Goal: Task Accomplishment & Management: Complete application form

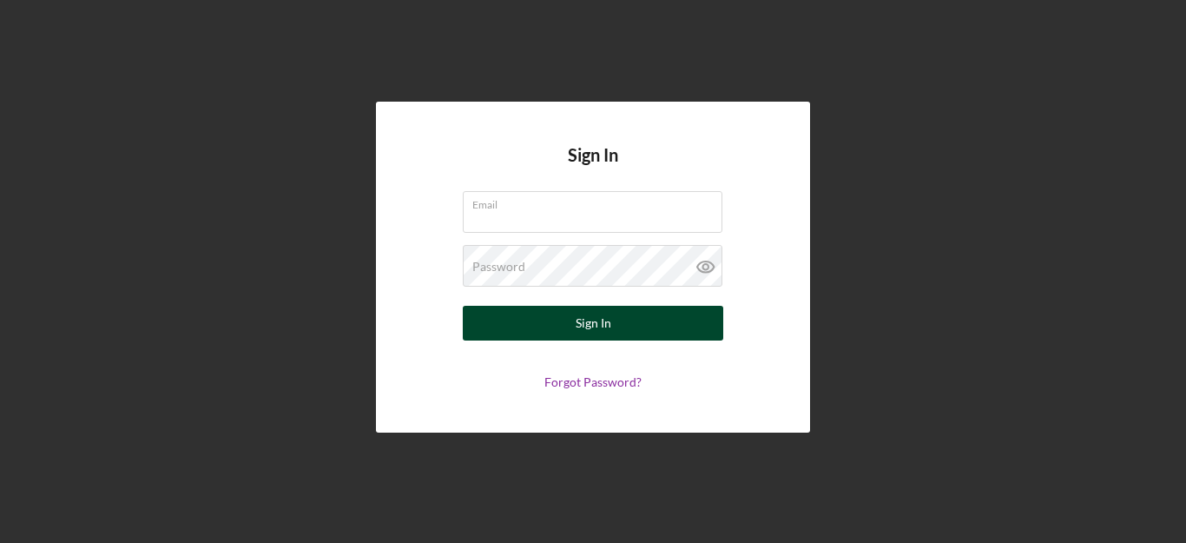
type input "dr.yoo@doctor.com"
click at [533, 323] on button "Sign In" at bounding box center [593, 323] width 261 height 35
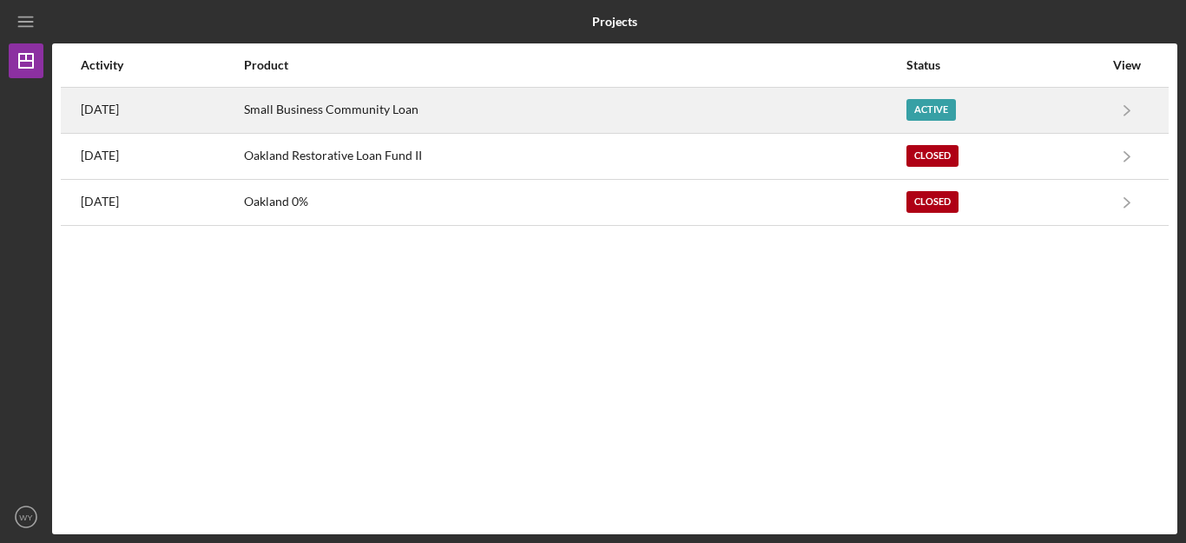
click at [679, 114] on div "Small Business Community Loan" at bounding box center [574, 110] width 661 height 43
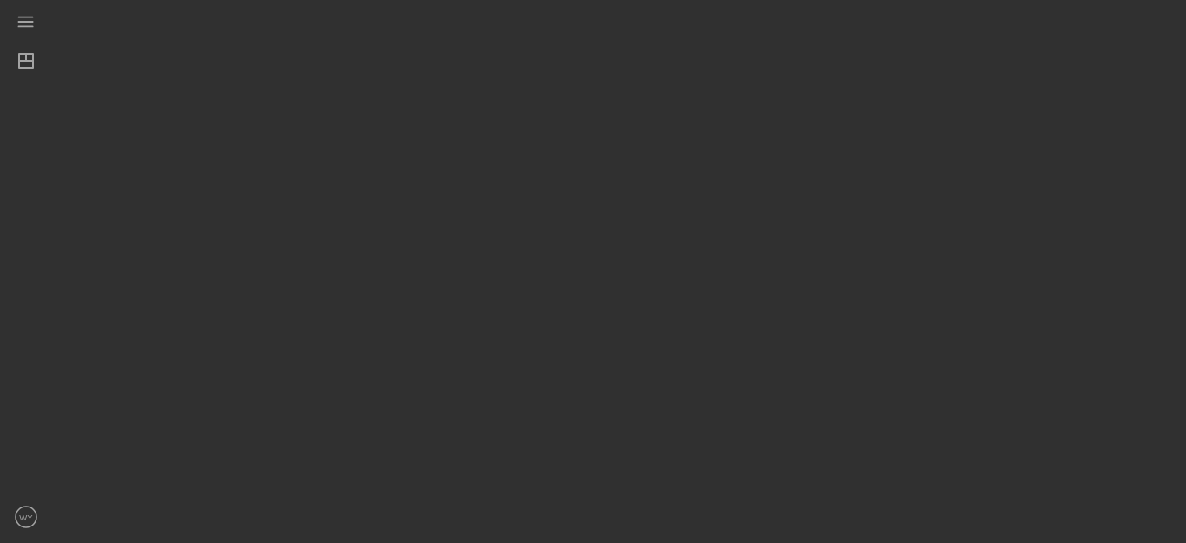
click at [679, 114] on div at bounding box center [614, 267] width 1125 height 534
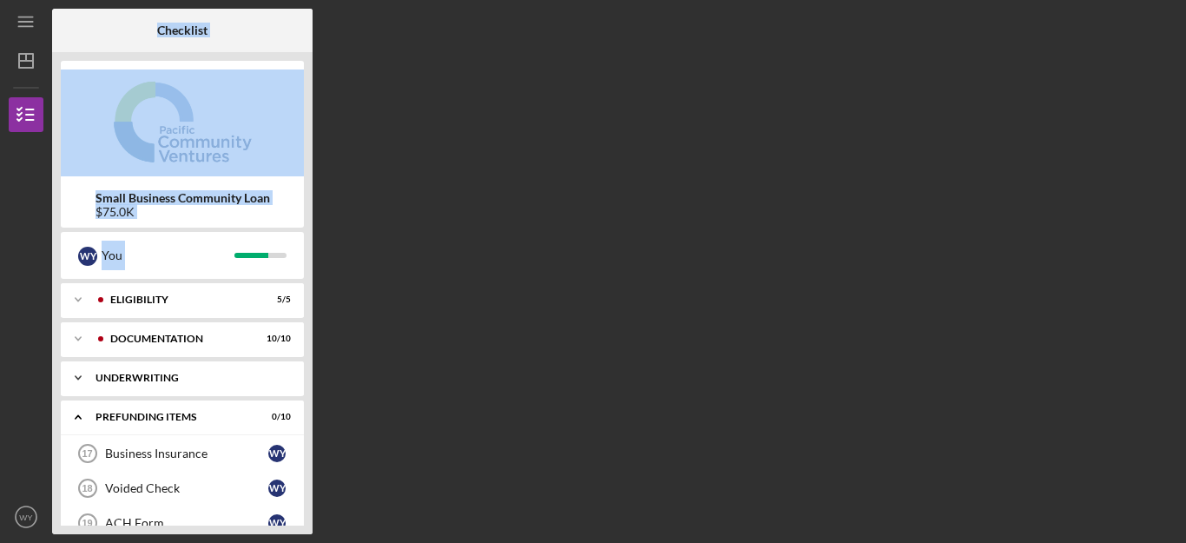
click at [208, 386] on div "Icon/Expander Underwriting 4 / 4" at bounding box center [182, 377] width 243 height 35
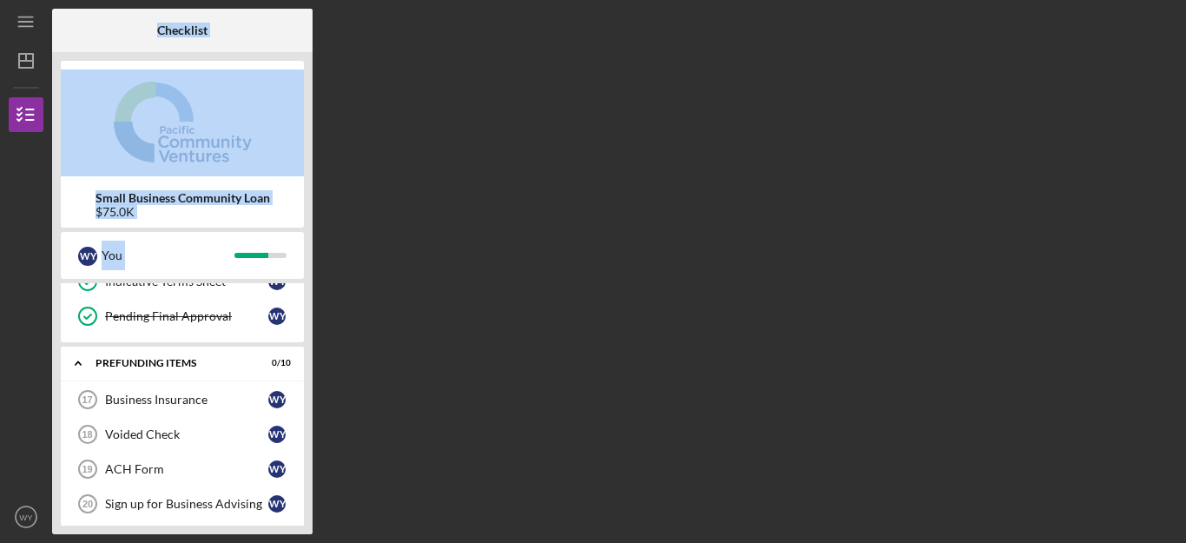
scroll to position [208, 0]
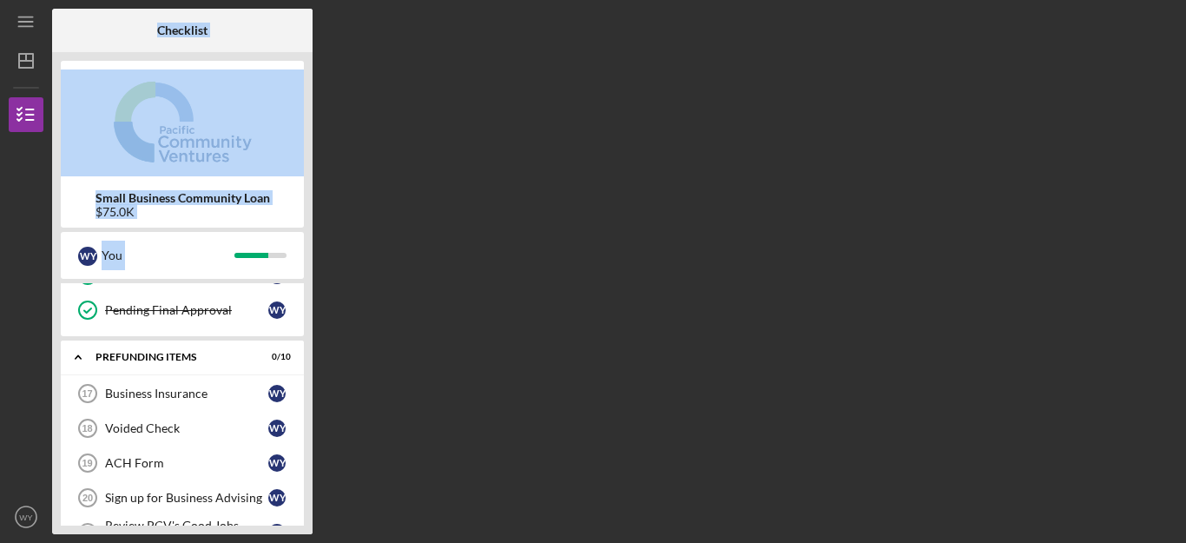
click at [208, 386] on div "Business Insurance" at bounding box center [186, 393] width 163 height 14
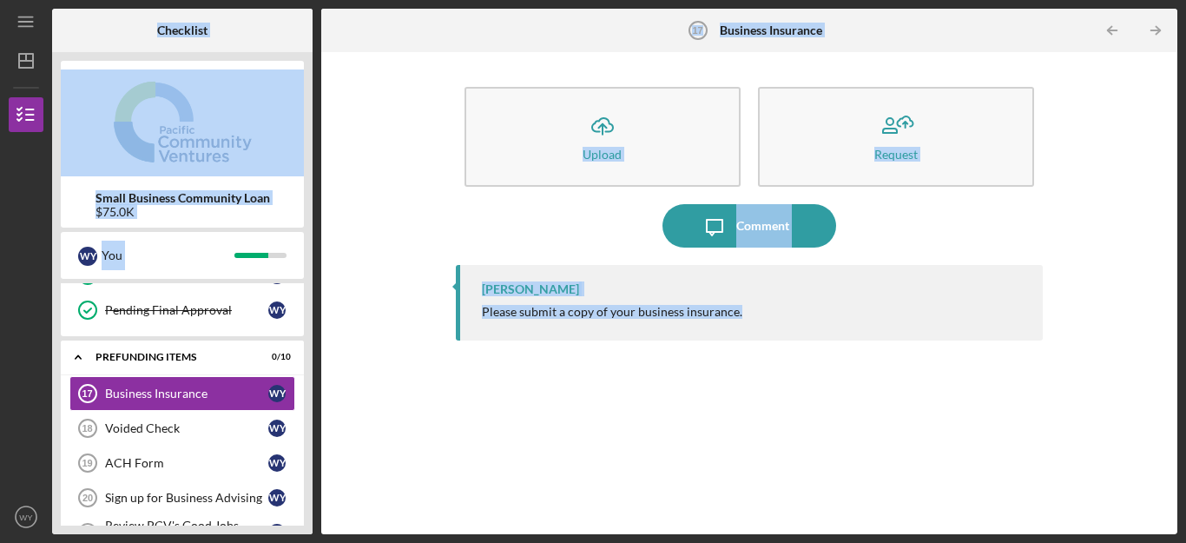
click at [717, 428] on div "Raymond Ko Please submit a copy of your business insurance." at bounding box center [749, 386] width 587 height 243
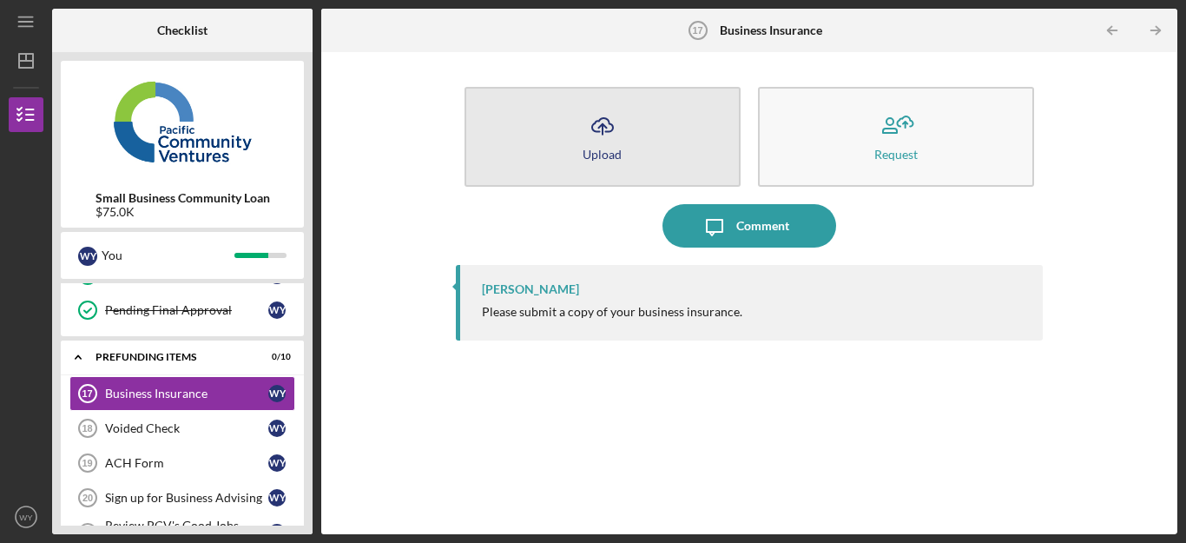
click at [597, 129] on icon "Icon/Upload" at bounding box center [602, 125] width 43 height 43
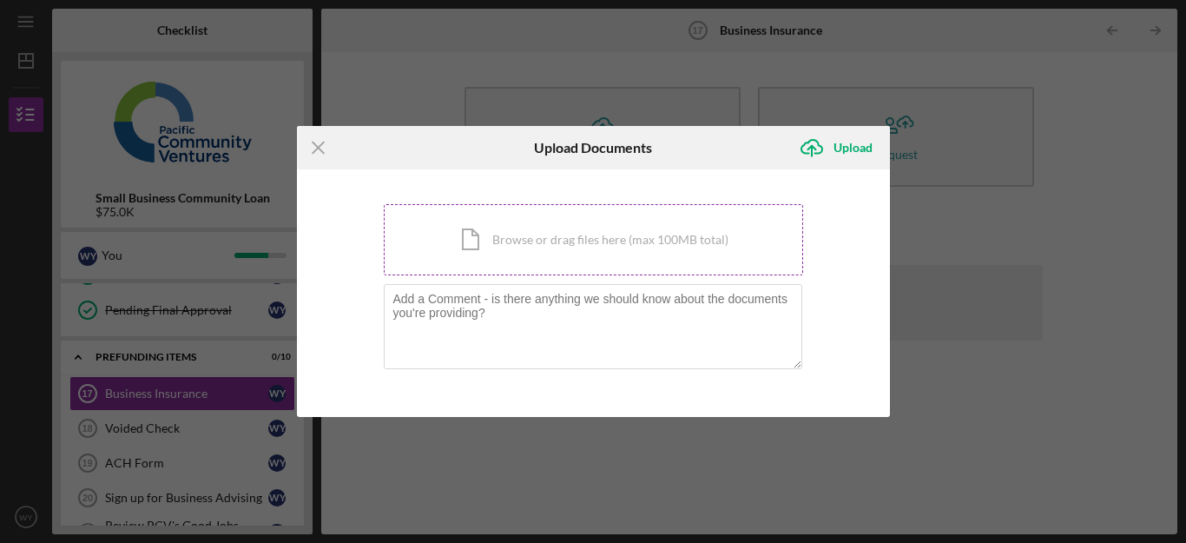
click at [516, 265] on div "Icon/Document Browse or drag files here (max 100MB total) Tap to choose files o…" at bounding box center [593, 239] width 419 height 71
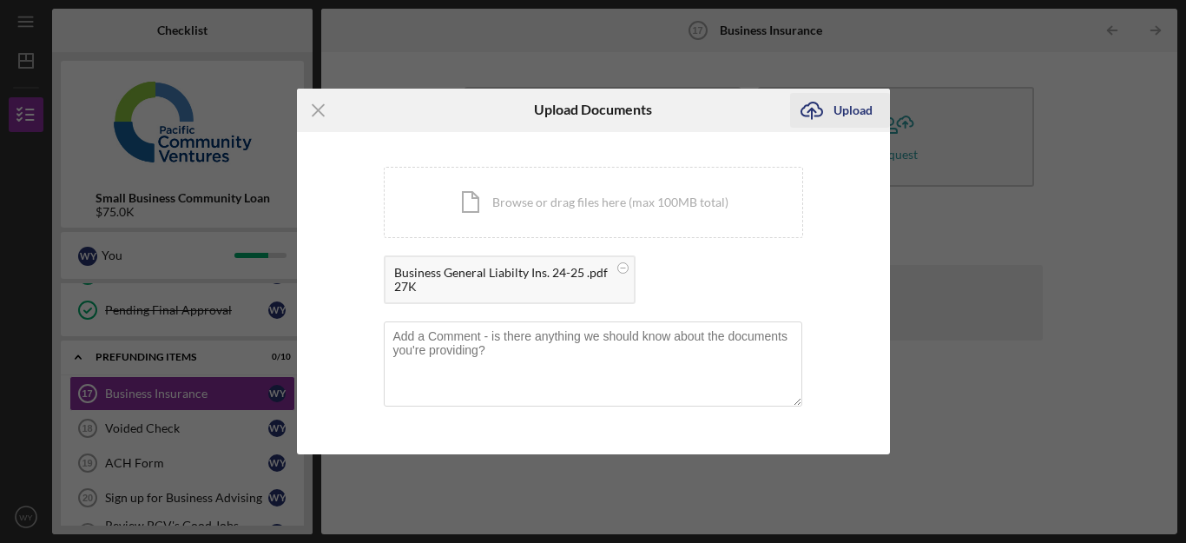
click at [847, 115] on div "Upload" at bounding box center [853, 110] width 39 height 35
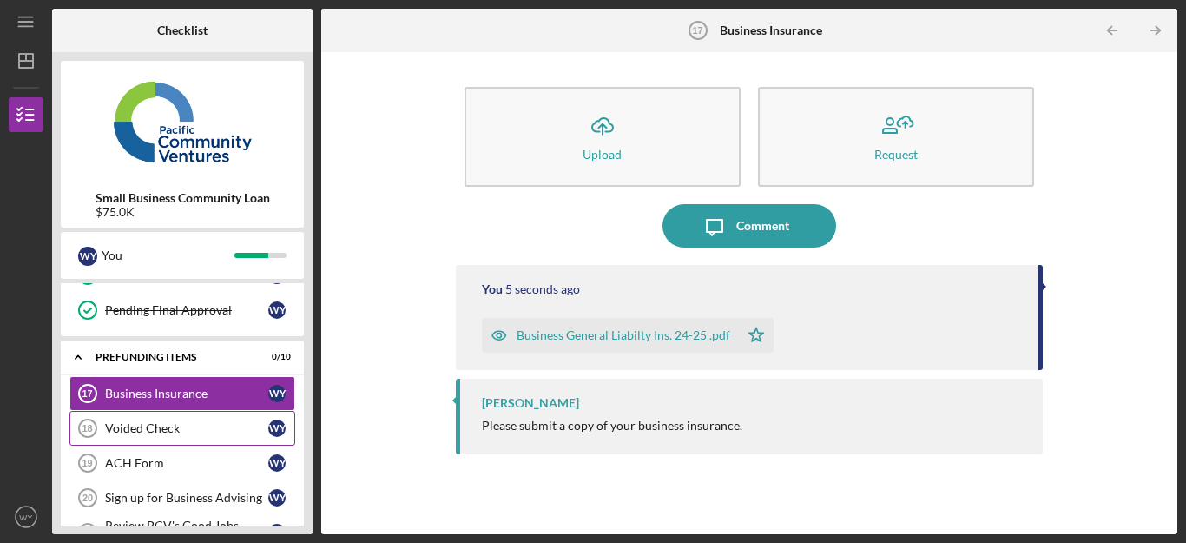
click at [196, 433] on div "Voided Check" at bounding box center [186, 428] width 163 height 14
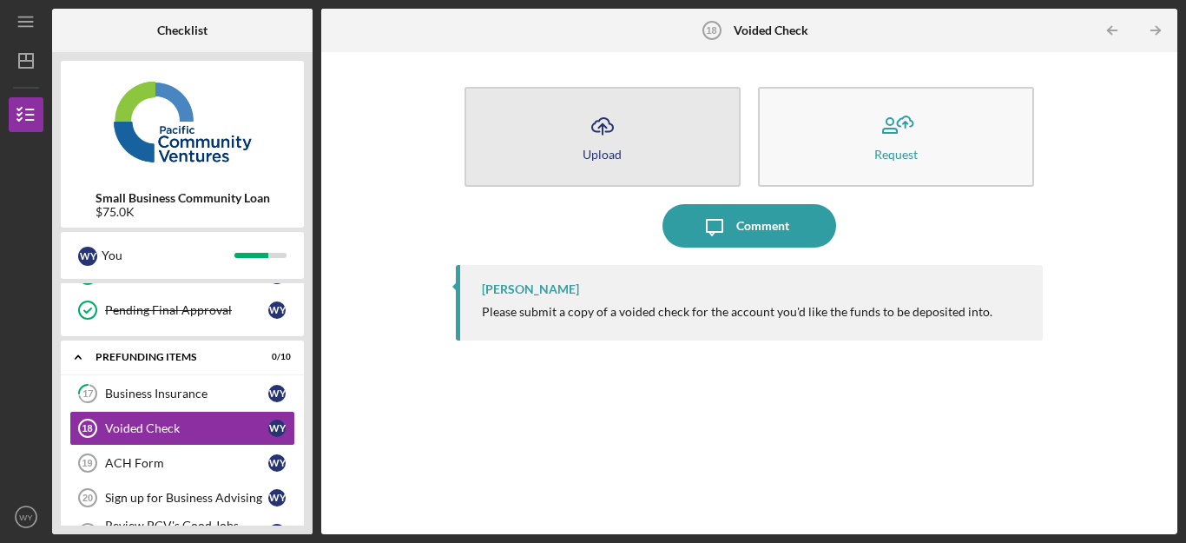
click at [575, 132] on button "Icon/Upload Upload" at bounding box center [603, 137] width 276 height 100
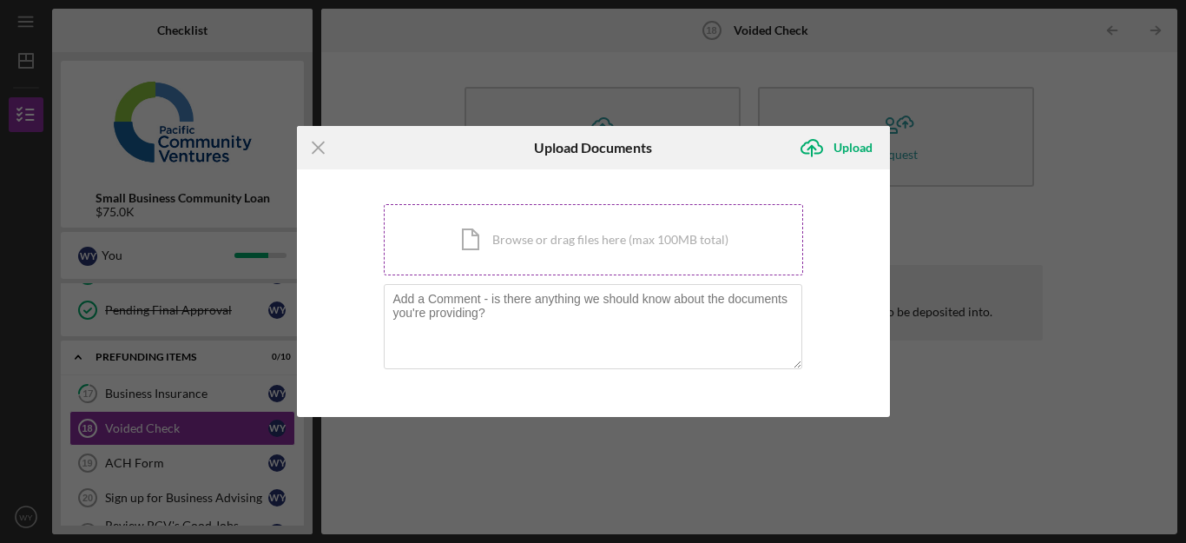
click at [516, 264] on div "Icon/Document Browse or drag files here (max 100MB total) Tap to choose files o…" at bounding box center [593, 239] width 419 height 71
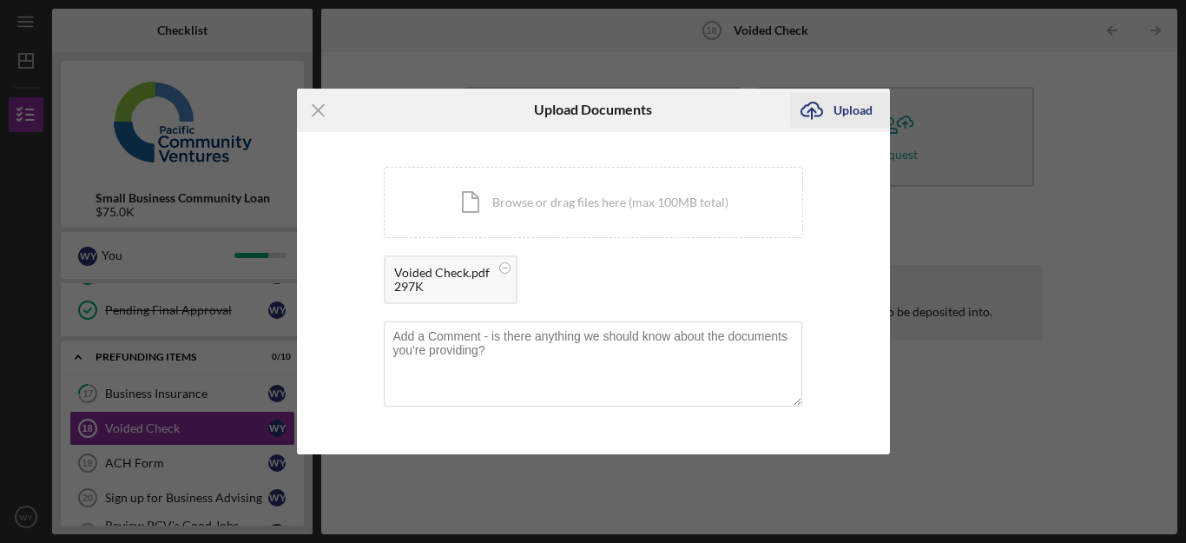
click at [843, 102] on div "Upload" at bounding box center [853, 110] width 39 height 35
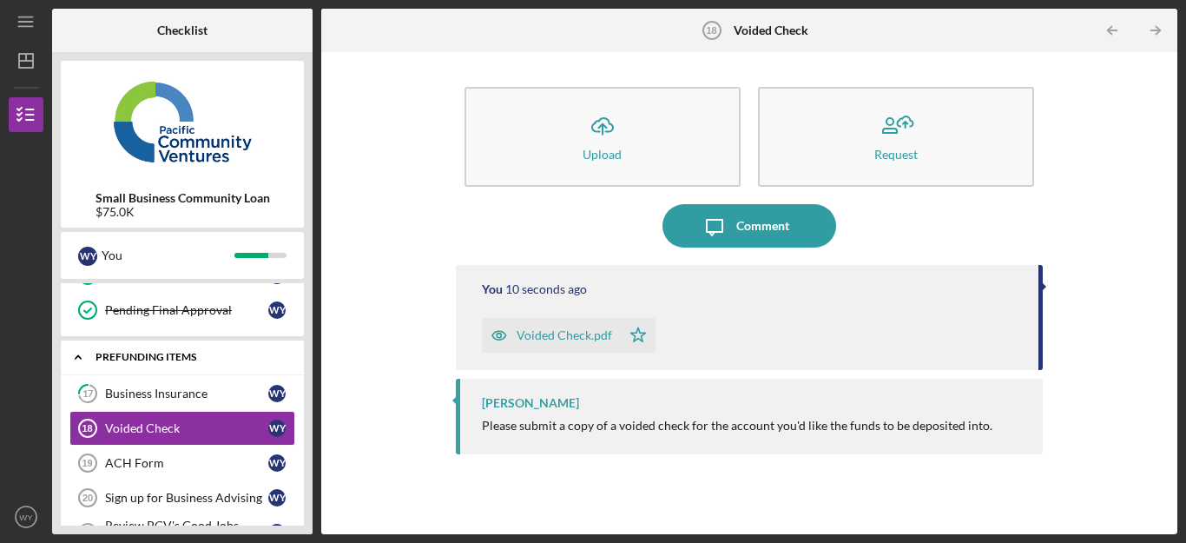
click at [244, 357] on div "Prefunding Items" at bounding box center [189, 357] width 187 height 10
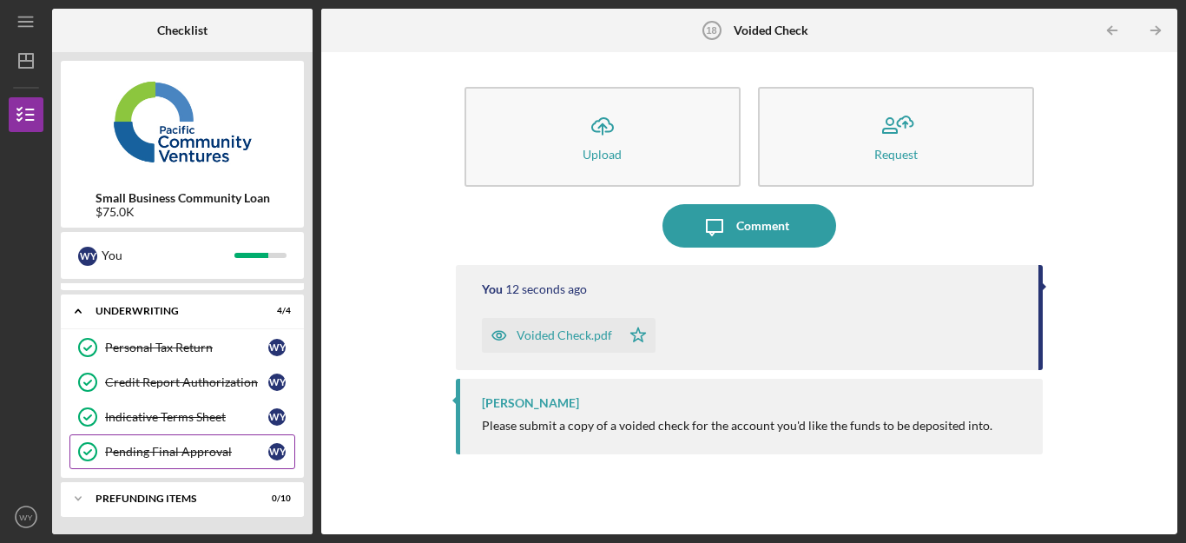
click at [210, 462] on link "Pending Final Approval Pending Final Approval W Y" at bounding box center [182, 451] width 226 height 35
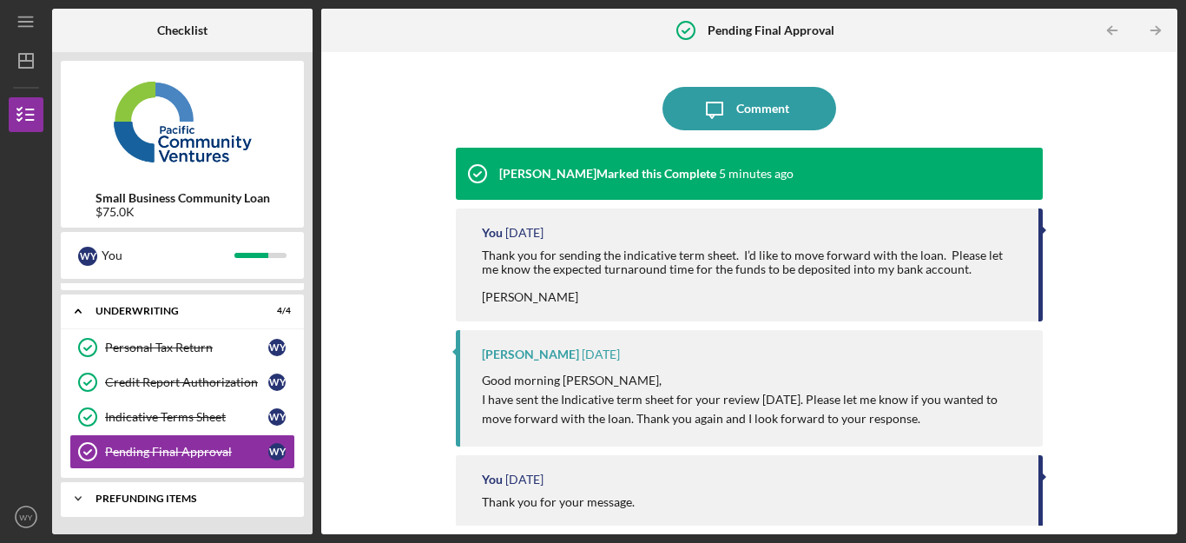
click at [214, 488] on div "Icon/Expander Prefunding Items 0 / 10" at bounding box center [182, 498] width 243 height 35
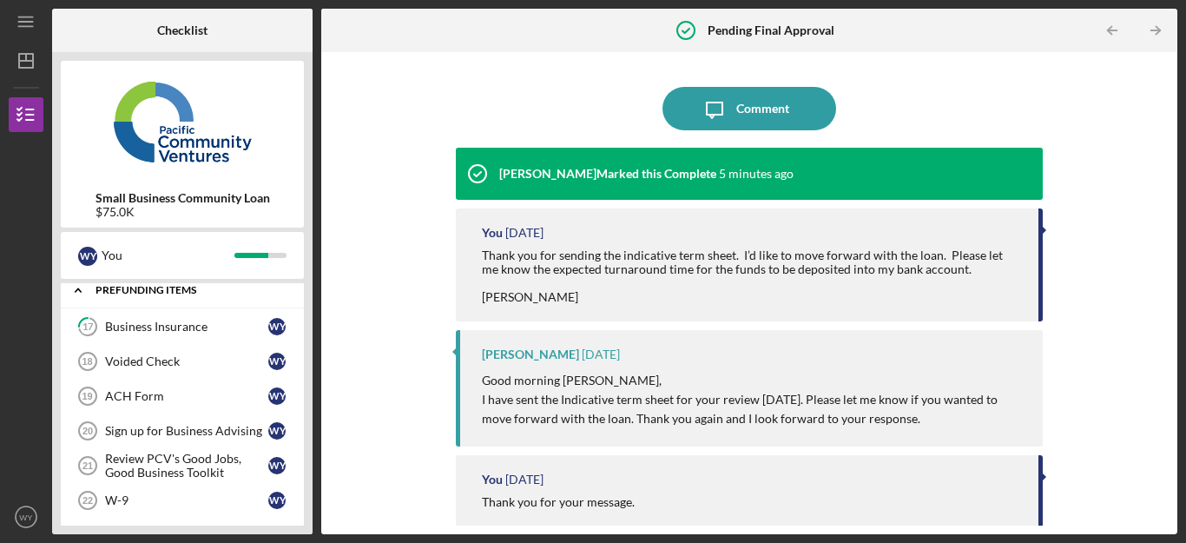
scroll to position [310, 0]
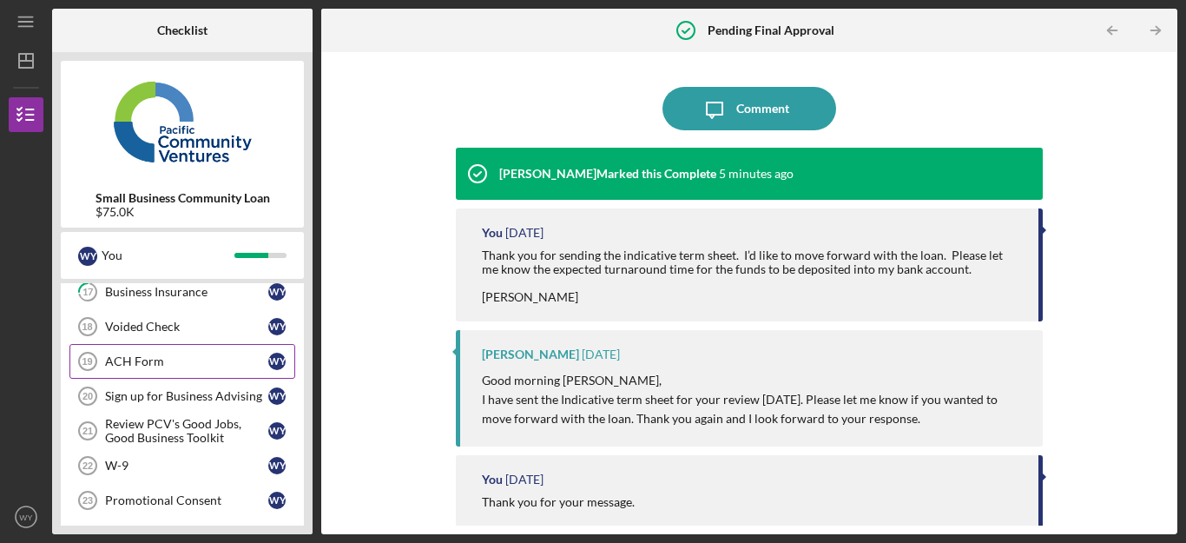
click at [162, 366] on div "ACH Form" at bounding box center [186, 361] width 163 height 14
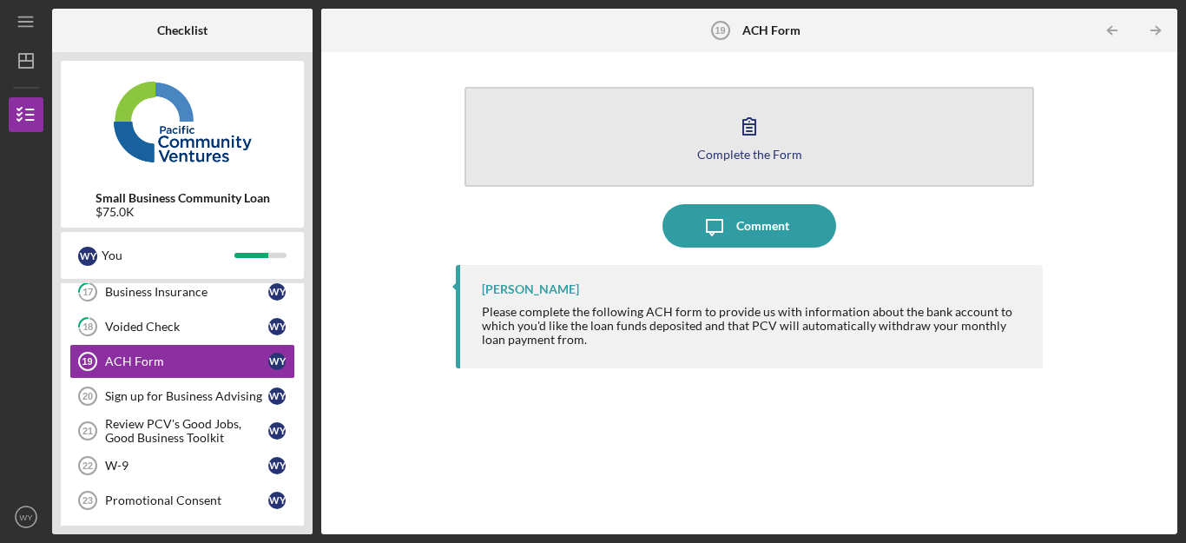
click at [736, 137] on icon "button" at bounding box center [749, 125] width 43 height 43
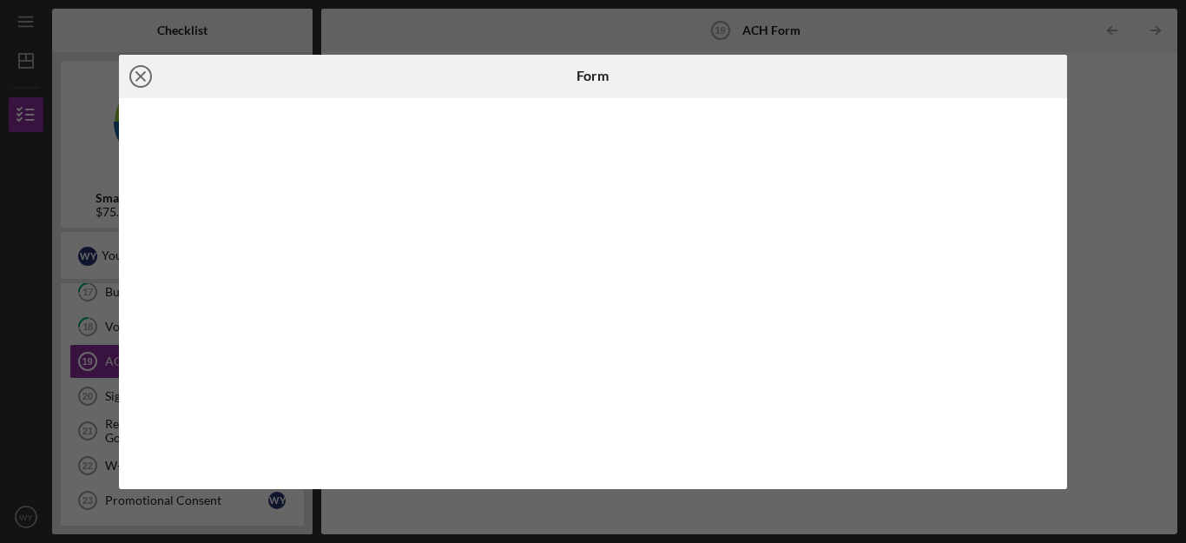
click at [142, 76] on icon "Icon/Close" at bounding box center [140, 76] width 43 height 43
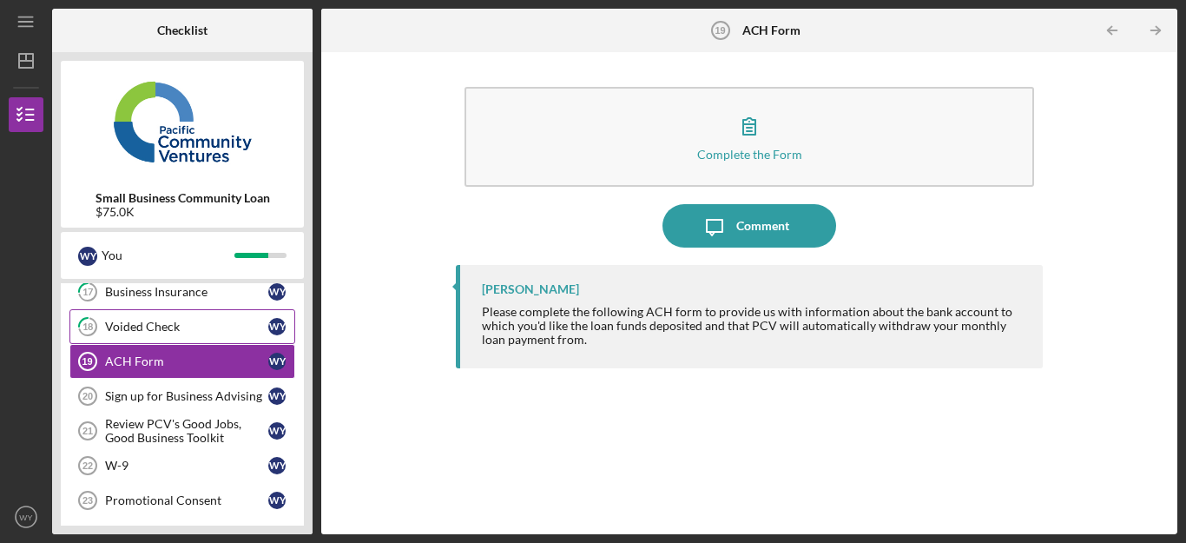
click at [184, 336] on link "18 Voided Check W Y" at bounding box center [182, 326] width 226 height 35
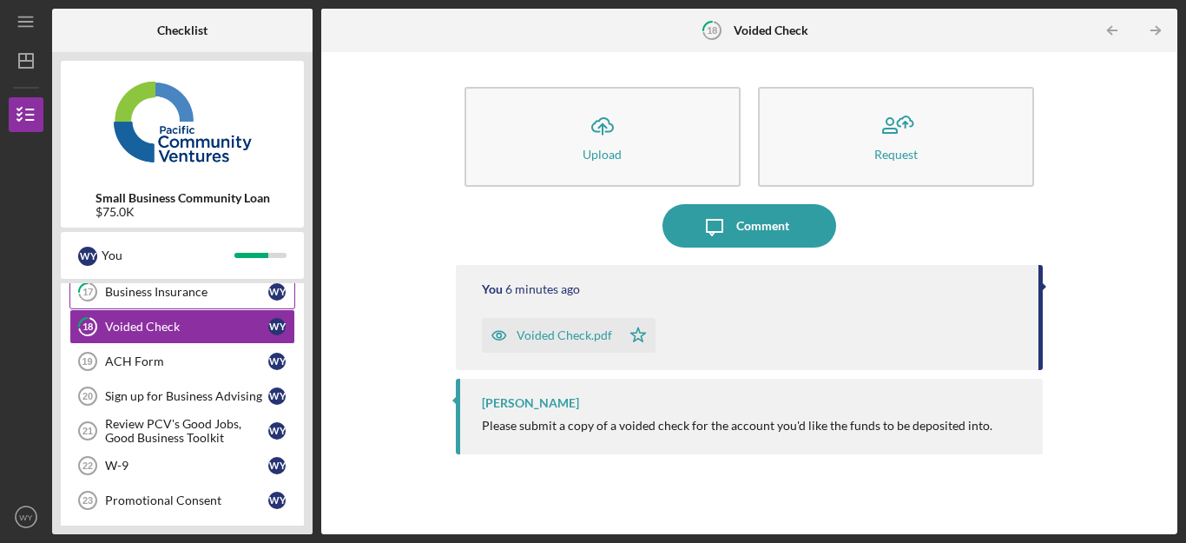
click at [166, 296] on div "Business Insurance" at bounding box center [186, 292] width 163 height 14
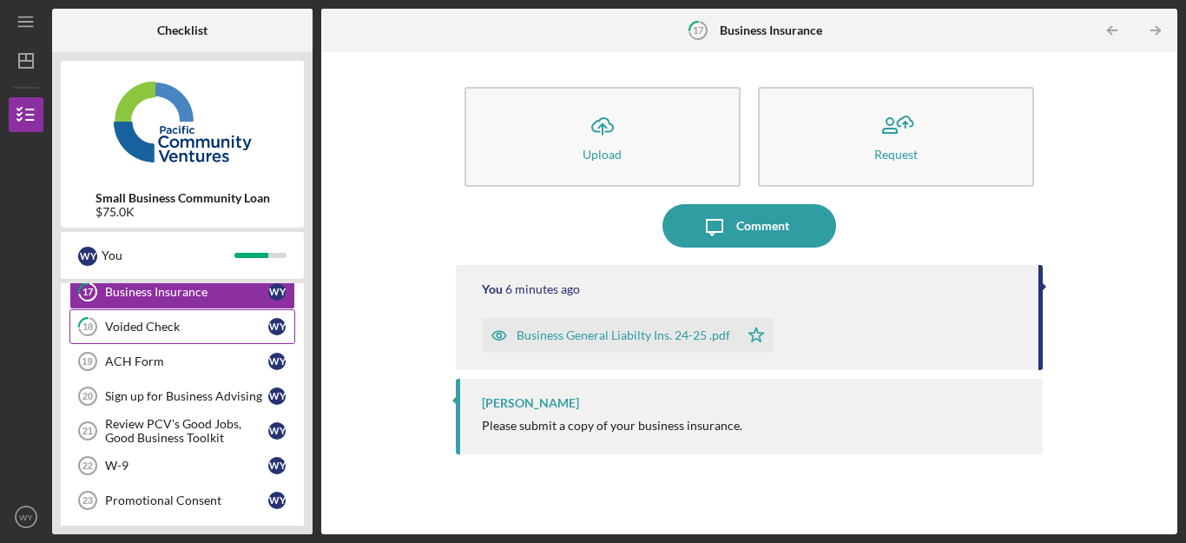
click at [154, 325] on div "Voided Check" at bounding box center [186, 327] width 163 height 14
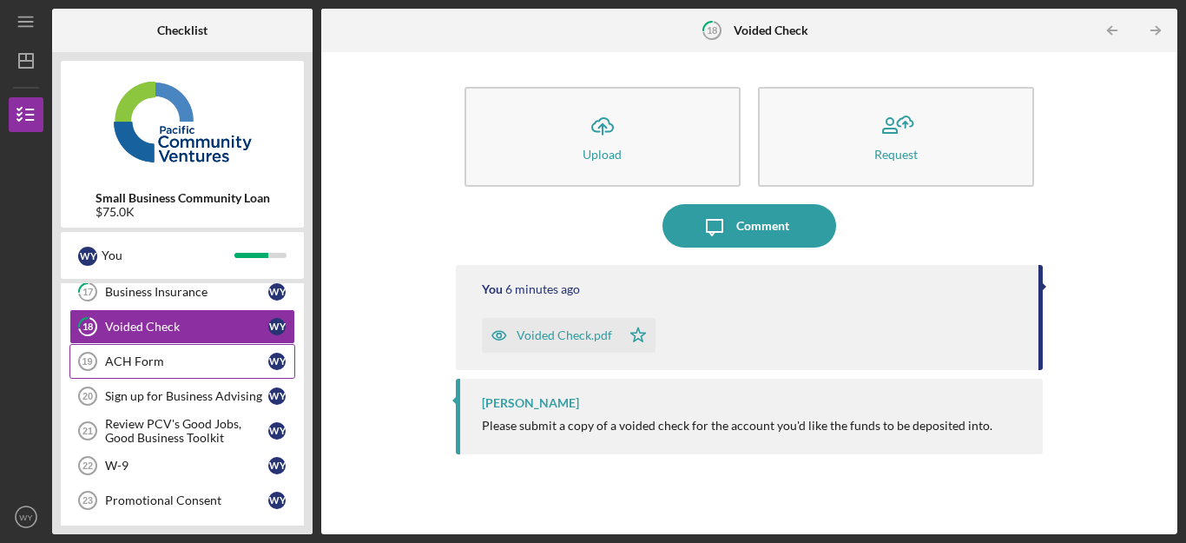
click at [154, 353] on link "ACH Form 19 ACH Form W Y" at bounding box center [182, 361] width 226 height 35
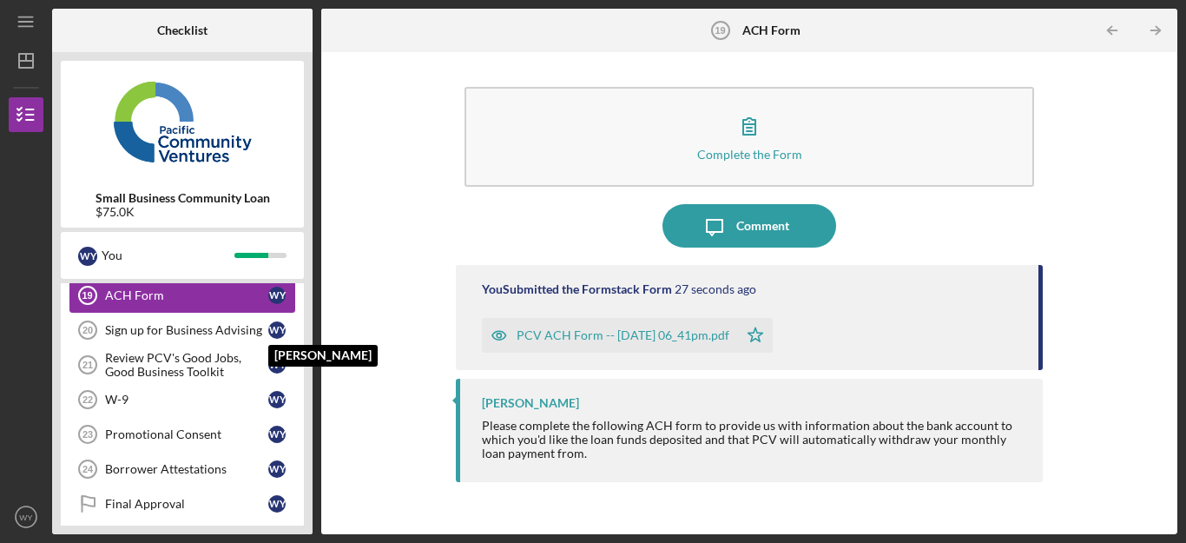
scroll to position [379, 0]
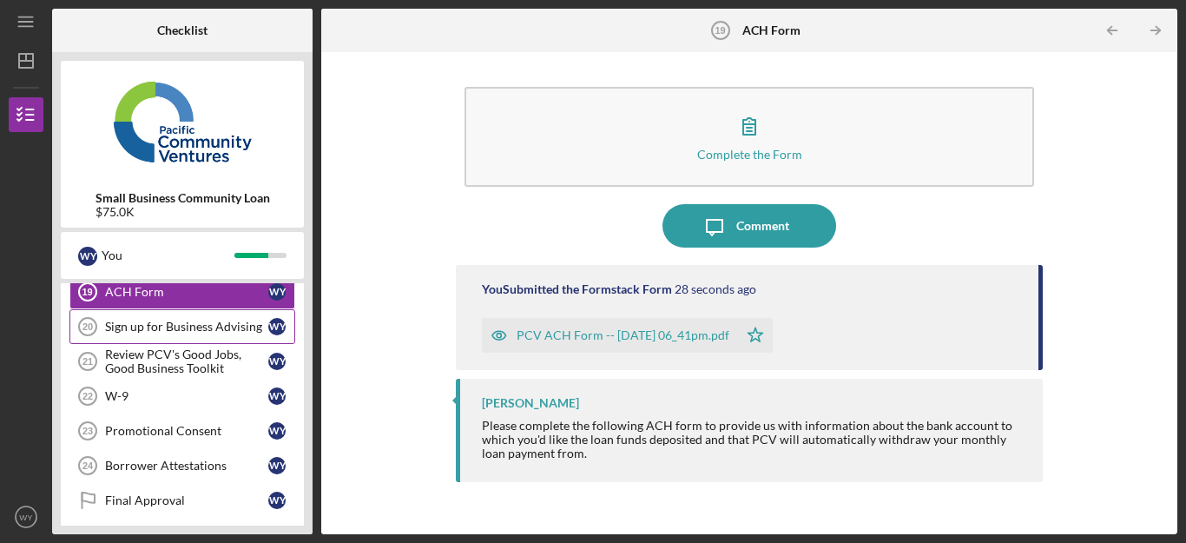
click at [214, 321] on div "Sign up for Business Advising" at bounding box center [186, 327] width 163 height 14
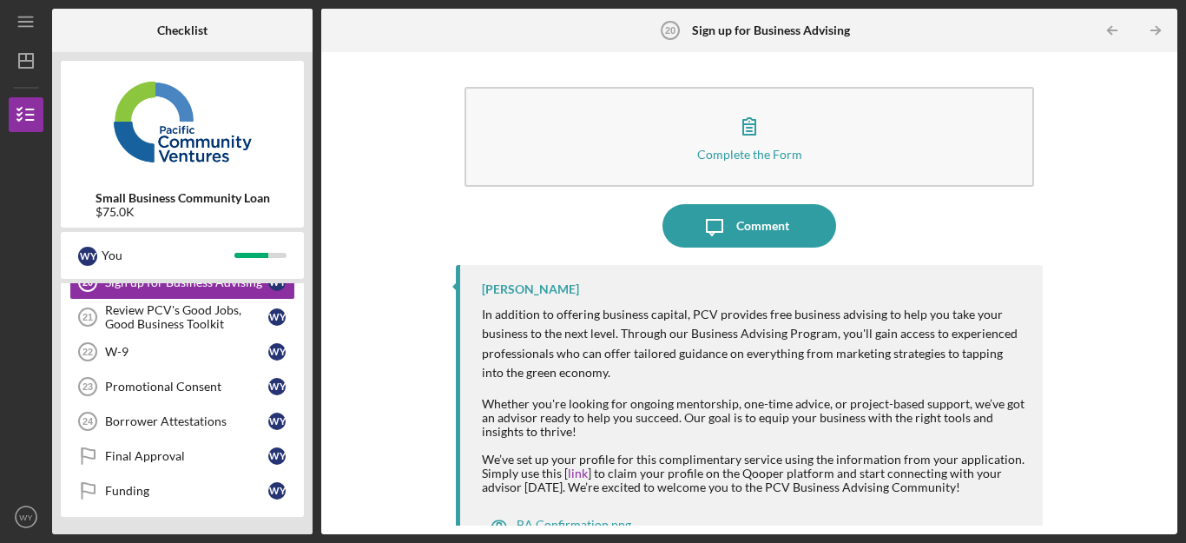
scroll to position [34, 0]
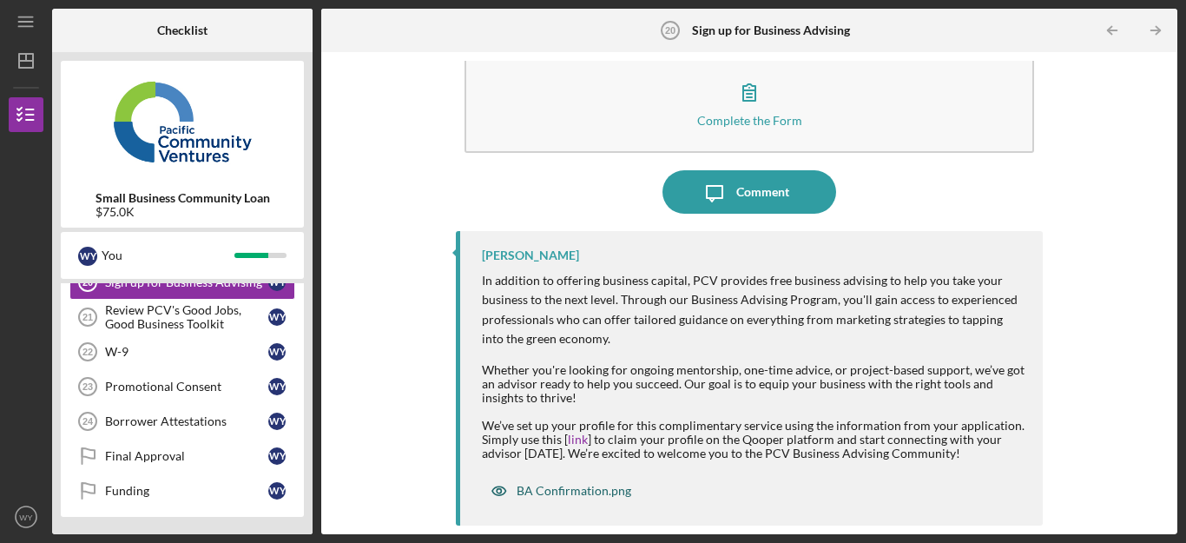
click at [612, 491] on div "BA Confirmation.png" at bounding box center [574, 491] width 115 height 14
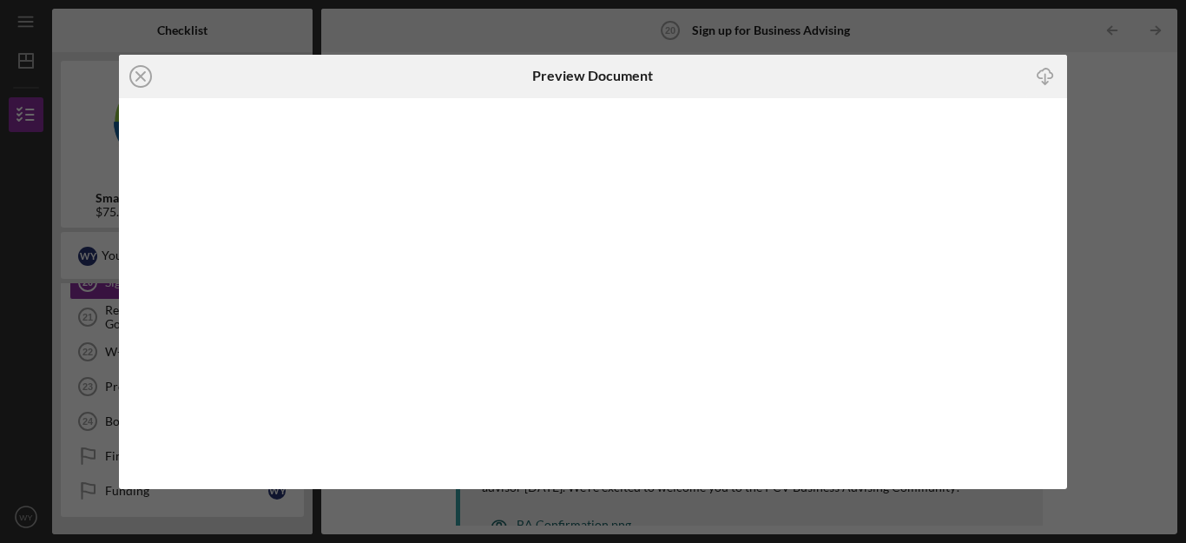
scroll to position [16, 0]
click at [452, 225] on div at bounding box center [593, 293] width 949 height 391
drag, startPoint x: 140, startPoint y: 81, endPoint x: 154, endPoint y: 105, distance: 28.0
click at [140, 81] on icon "Icon/Close" at bounding box center [140, 76] width 43 height 43
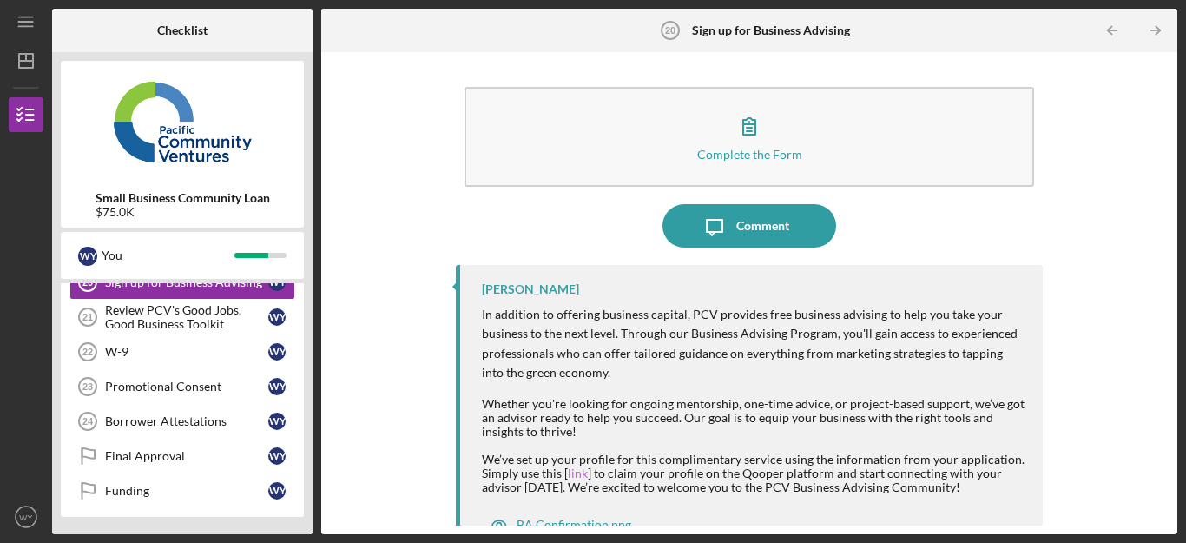
click at [571, 474] on link "link" at bounding box center [578, 472] width 20 height 15
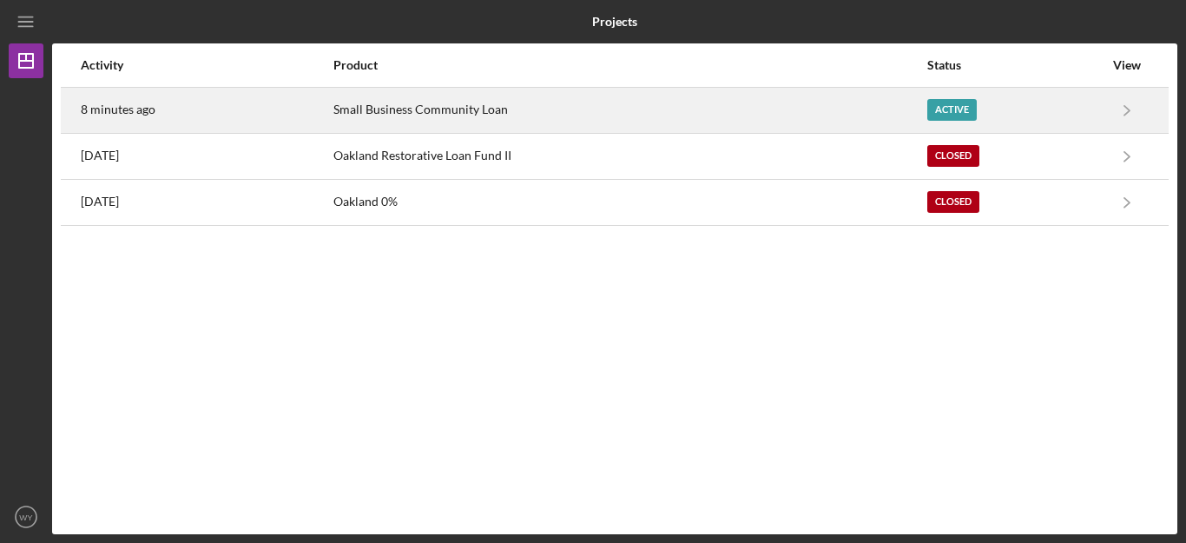
click at [855, 102] on div "Small Business Community Loan" at bounding box center [629, 110] width 592 height 43
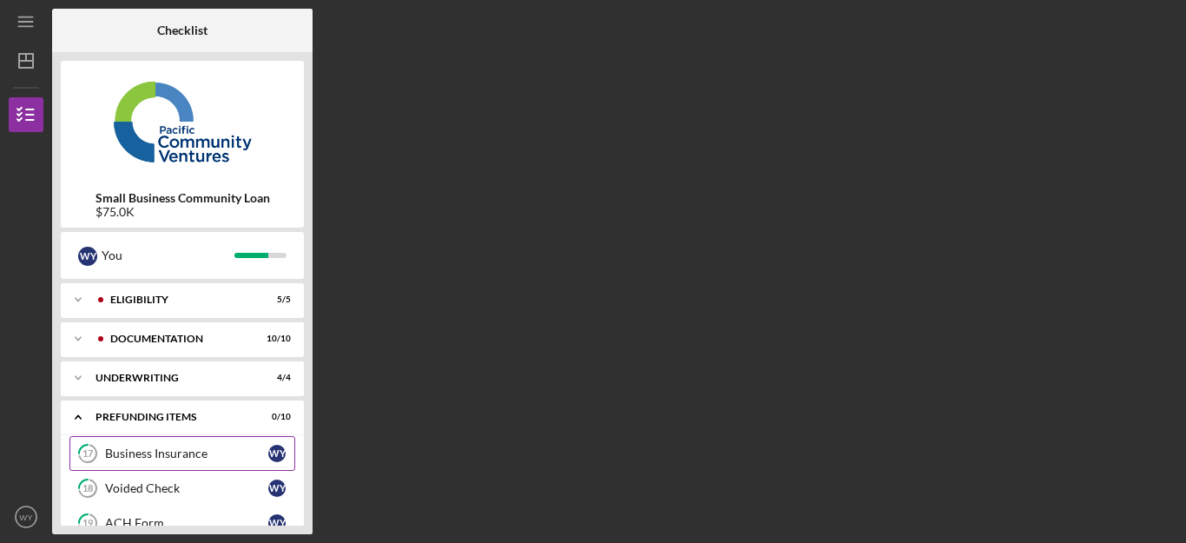
click at [140, 443] on link "17 Business Insurance W Y" at bounding box center [182, 453] width 226 height 35
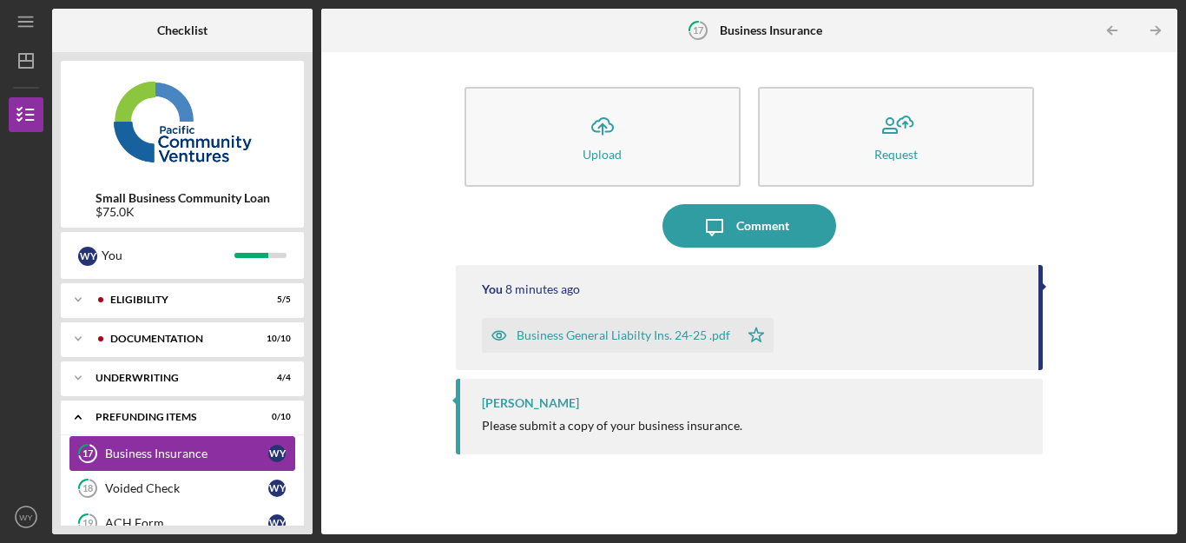
scroll to position [35, 0]
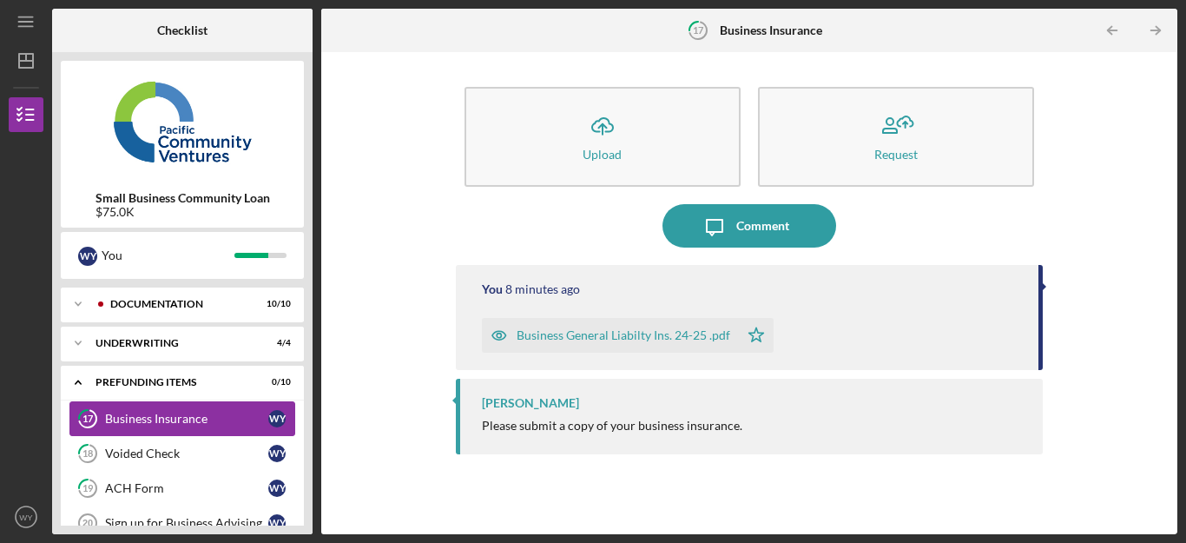
click at [140, 443] on link "18 Voided Check W Y" at bounding box center [182, 453] width 226 height 35
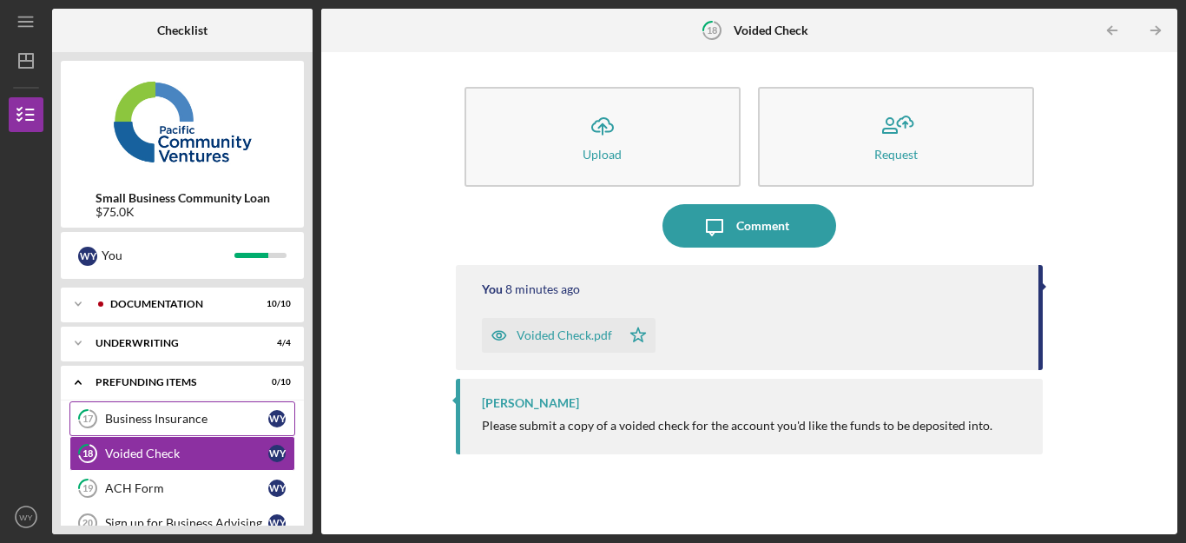
scroll to position [69, 0]
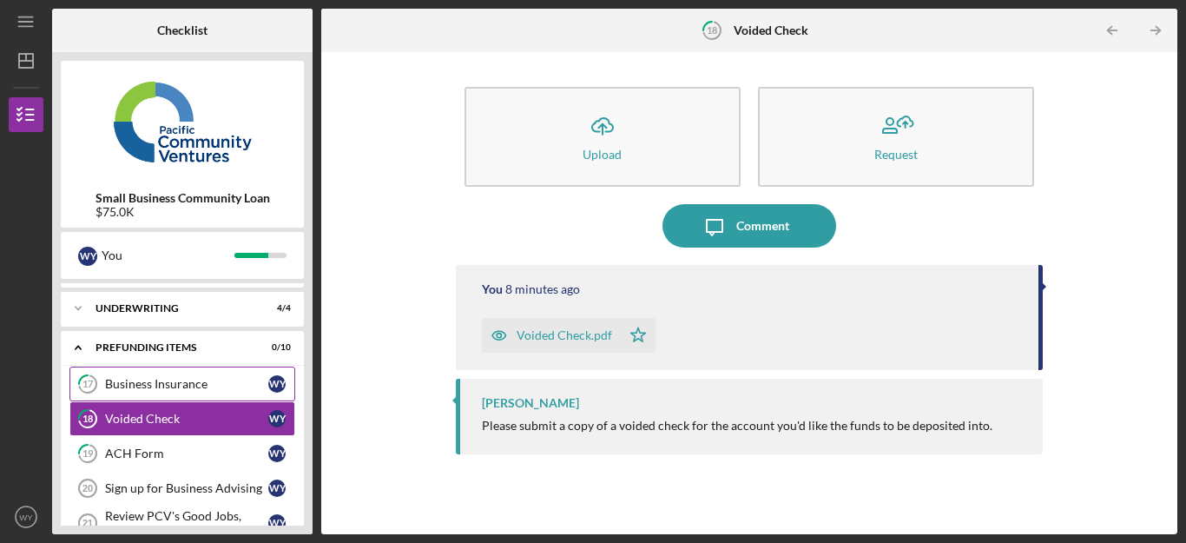
click at [140, 443] on link "19 ACH Form W Y" at bounding box center [182, 453] width 226 height 35
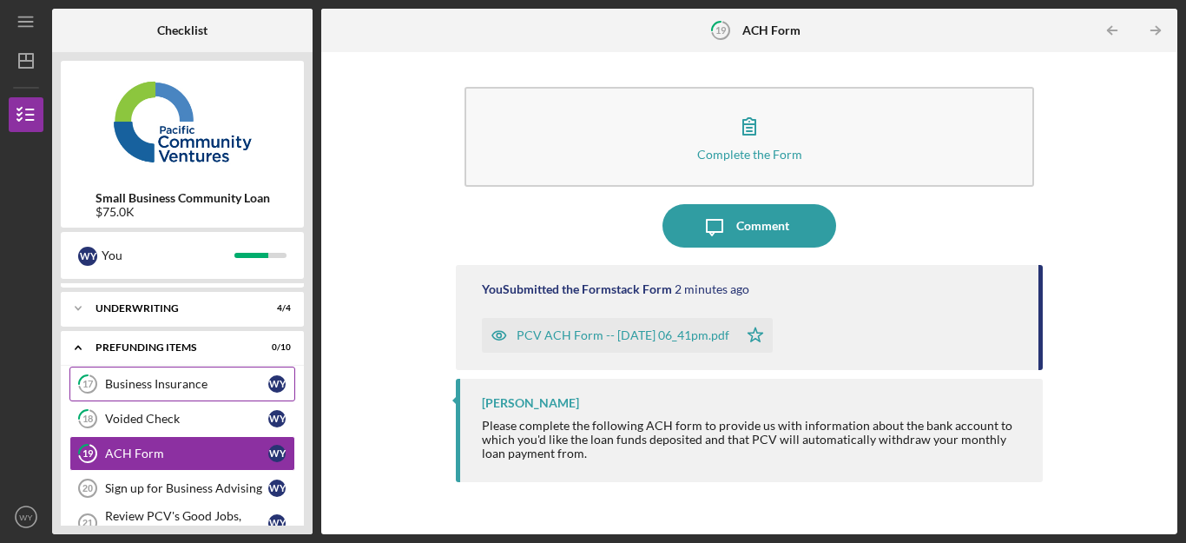
scroll to position [104, 0]
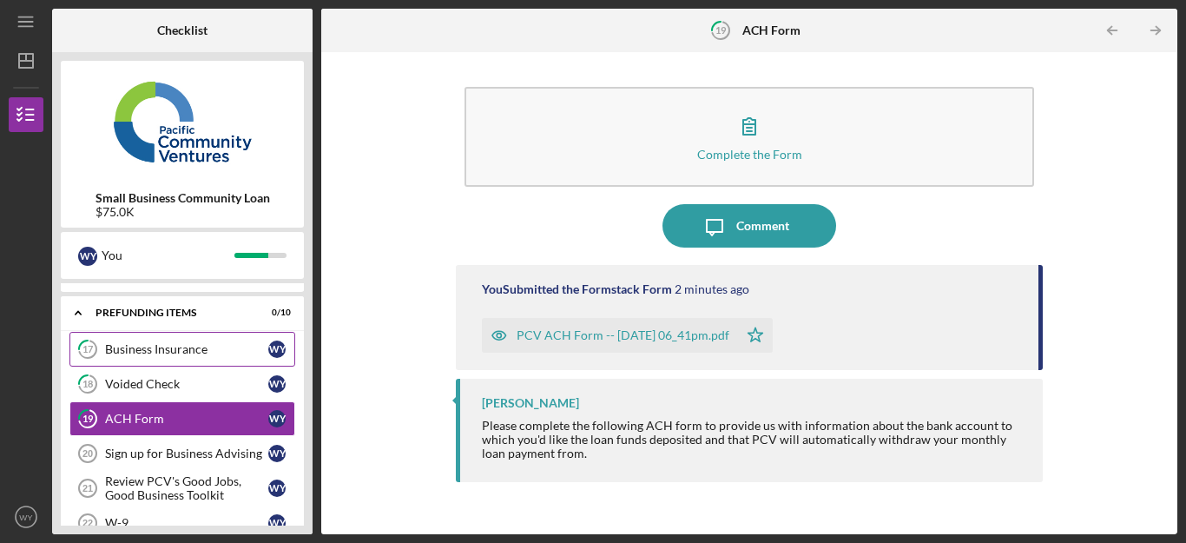
click at [140, 443] on link "Sign up for Business Advising 20 Sign up for Business Advising W Y" at bounding box center [182, 453] width 226 height 35
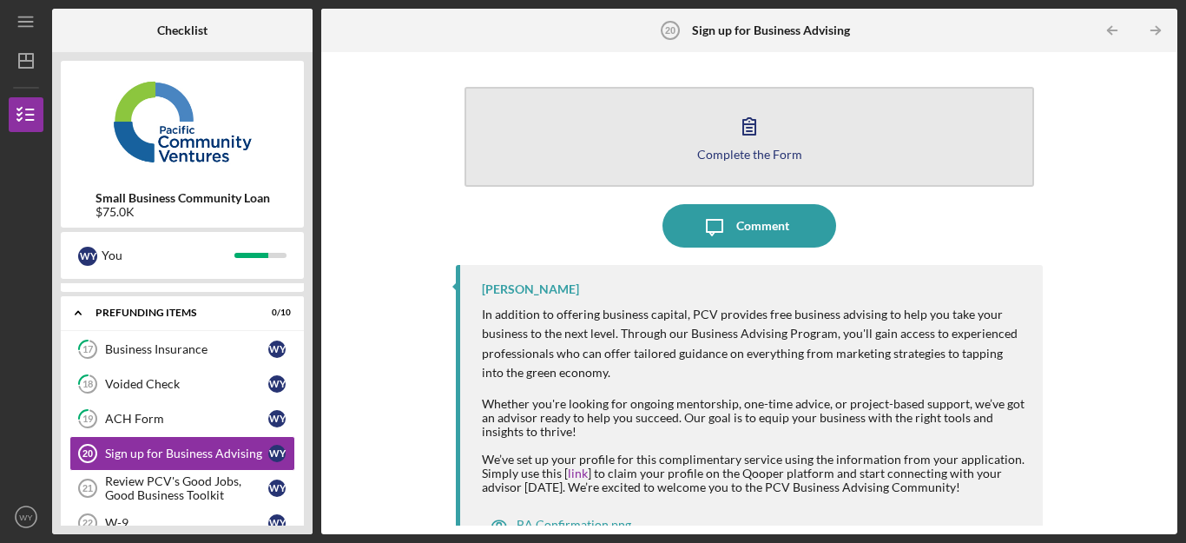
click at [759, 127] on icon "button" at bounding box center [749, 125] width 43 height 43
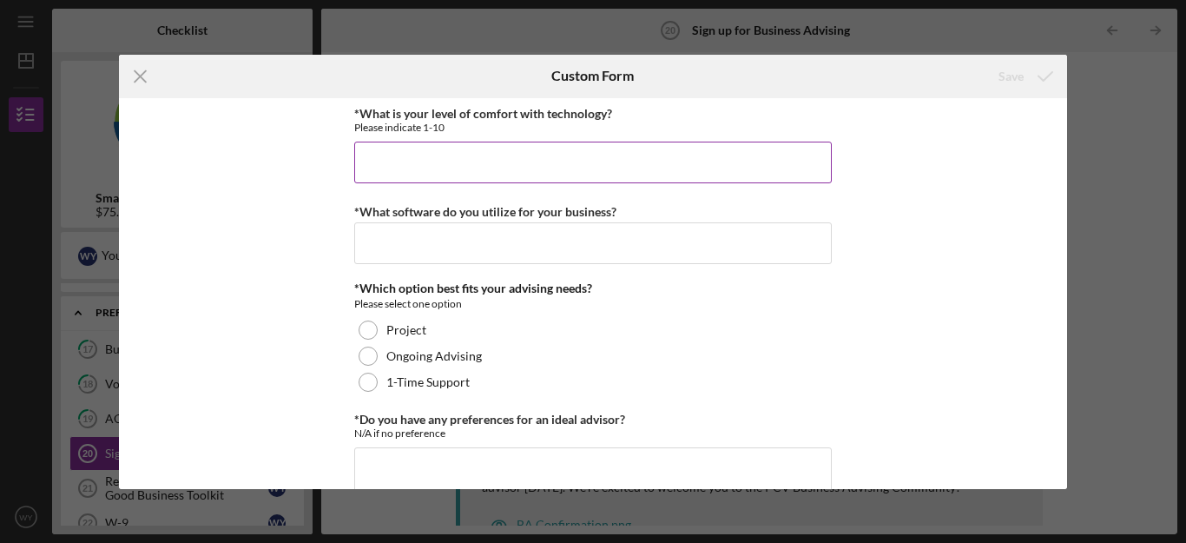
click at [507, 158] on input "*What is your level of comfort with technology?" at bounding box center [593, 163] width 478 height 42
type input "8"
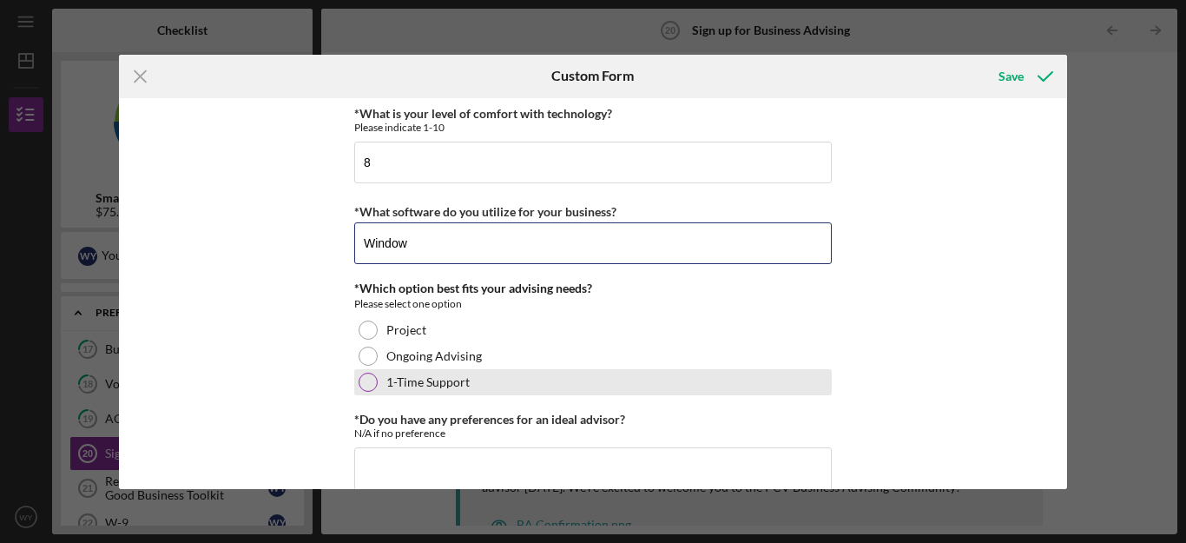
type input "Window"
click at [441, 387] on label "1-Time Support" at bounding box center [427, 382] width 83 height 14
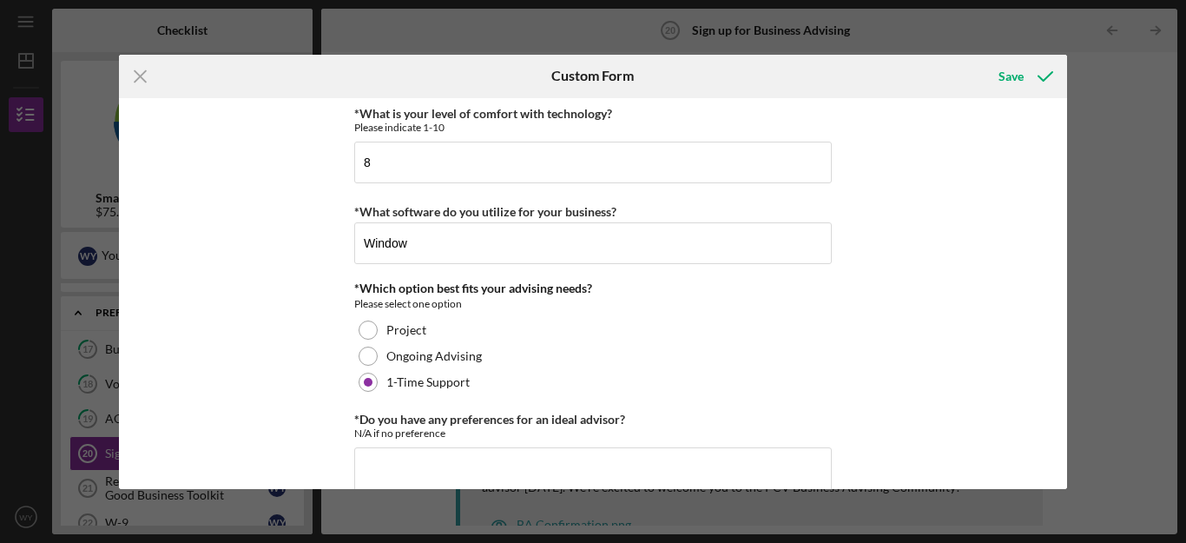
click at [274, 360] on div "*What is your level of comfort with technology? Please indicate 1-10 8 *What so…" at bounding box center [593, 293] width 949 height 391
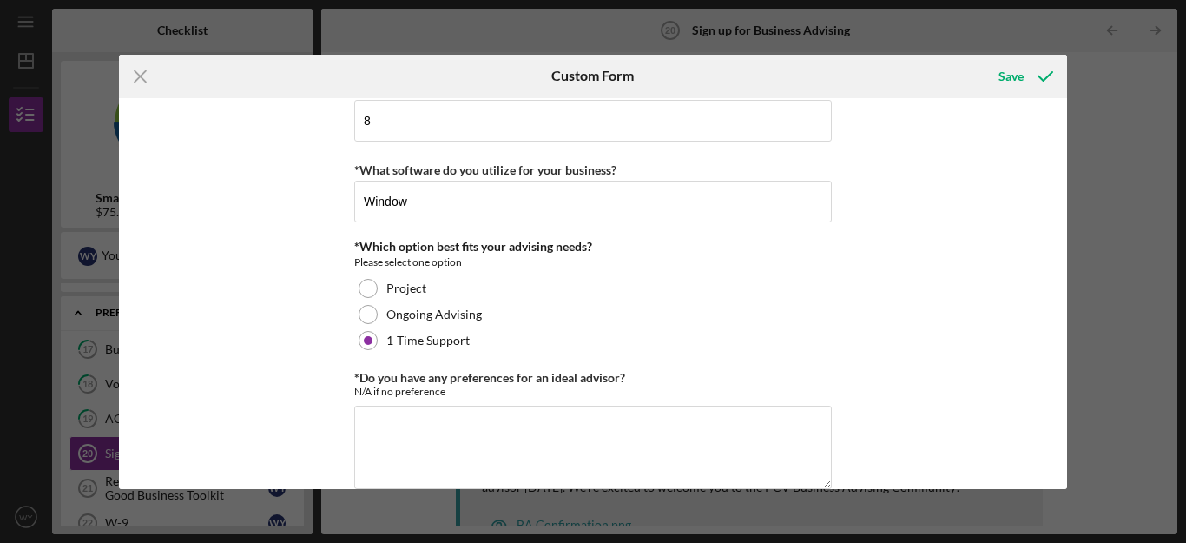
scroll to position [70, 0]
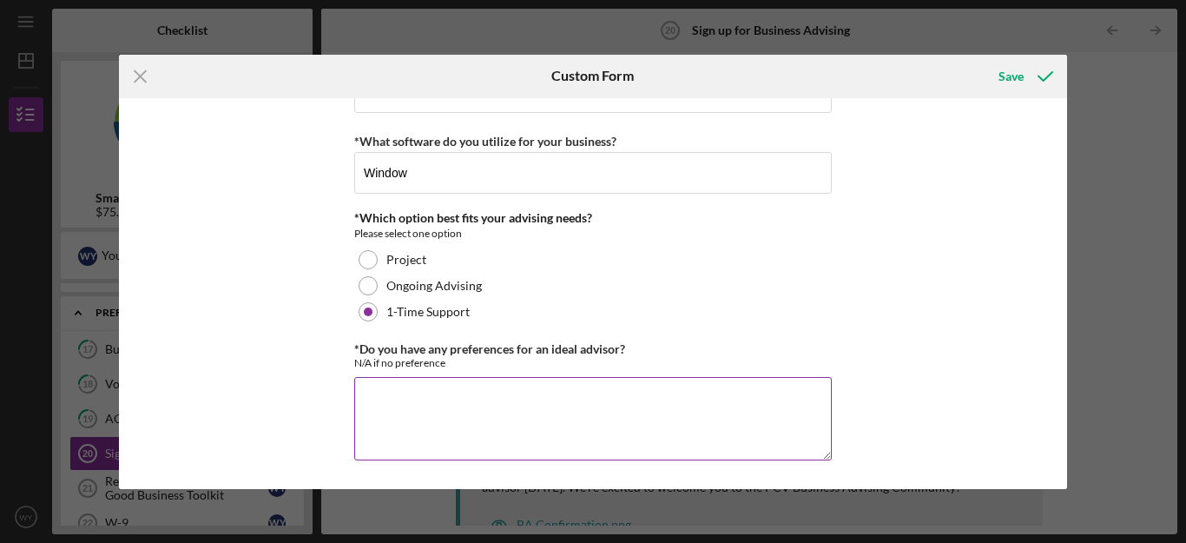
click at [566, 406] on textarea "*Do you have any preferences for an ideal advisor?" at bounding box center [593, 418] width 478 height 83
type textarea "n"
type textarea "N/A"
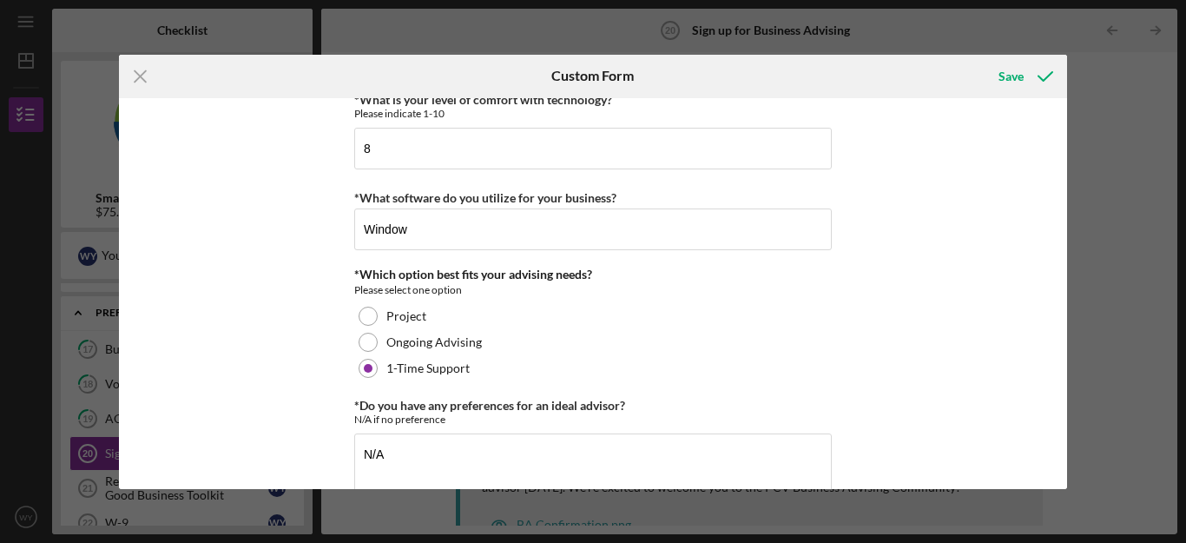
scroll to position [0, 0]
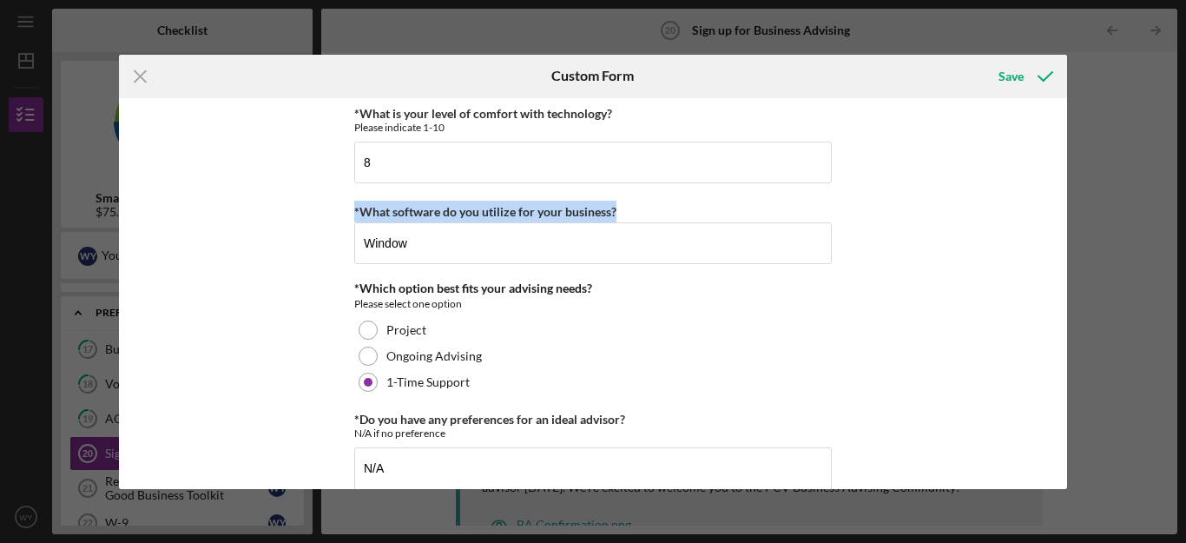
drag, startPoint x: 657, startPoint y: 204, endPoint x: 350, endPoint y: 187, distance: 307.9
click at [350, 187] on div "*What is your level of comfort with technology? Please indicate 1-10 8 *What so…" at bounding box center [593, 293] width 949 height 391
copy label "*What software do you utilize for your business?"
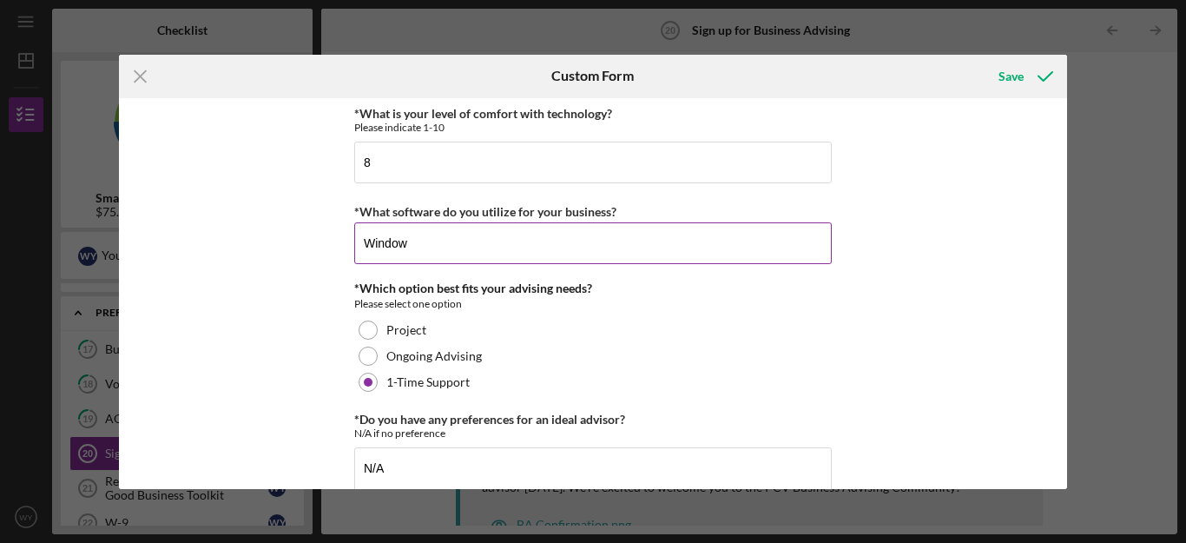
click at [446, 257] on input "Window" at bounding box center [593, 243] width 478 height 42
type input "W"
type input "Google, Quickbook, Zocdoc...etc."
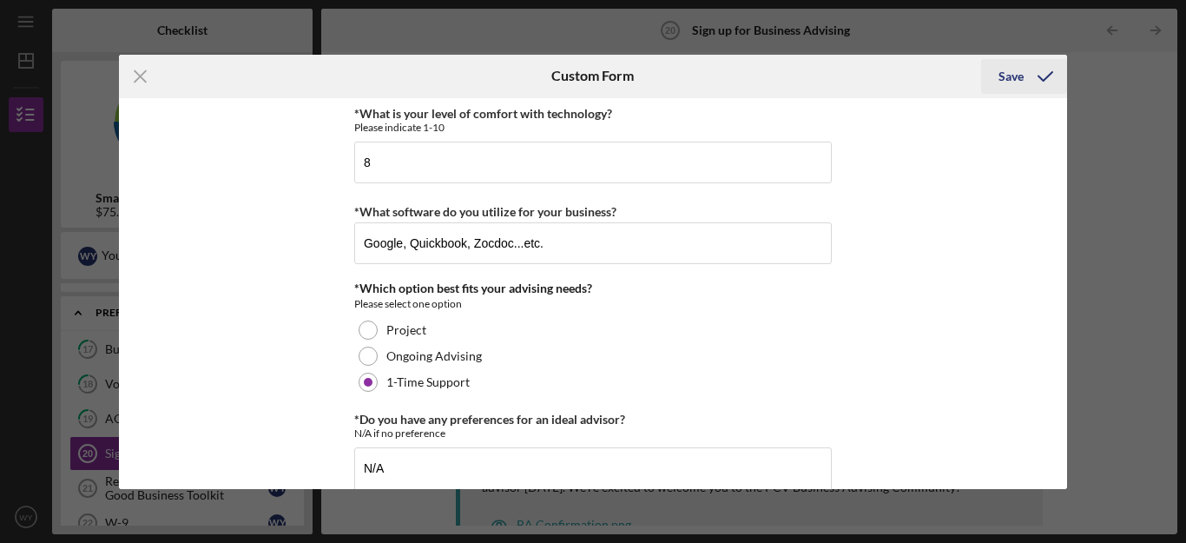
click at [1008, 75] on div "Save" at bounding box center [1011, 76] width 25 height 35
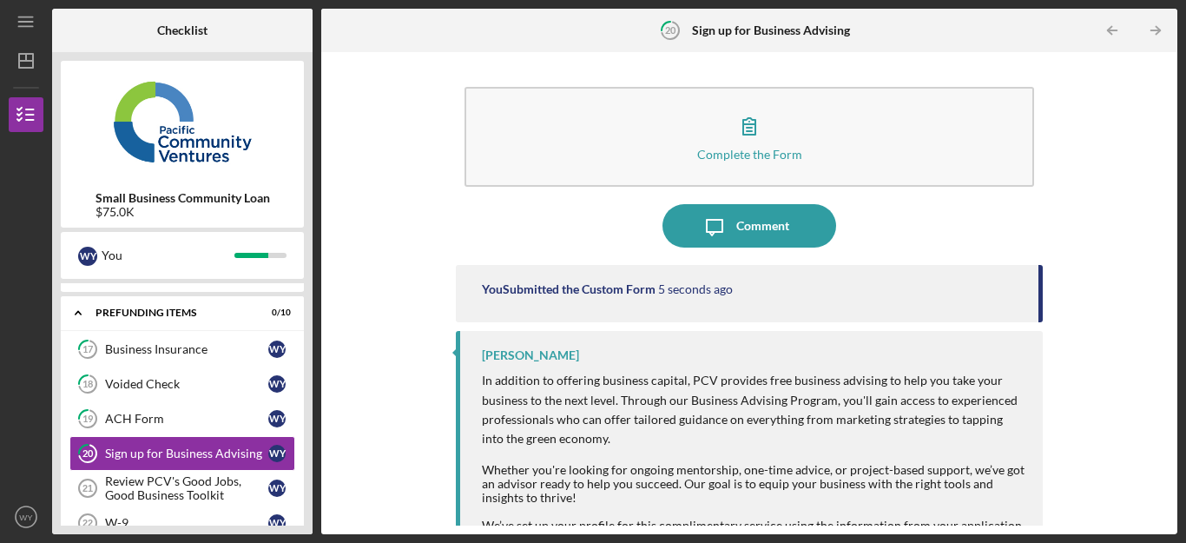
click at [372, 343] on div "Complete the Form Form Icon/Message Comment You Submitted the Custom Form 5 sec…" at bounding box center [749, 293] width 839 height 465
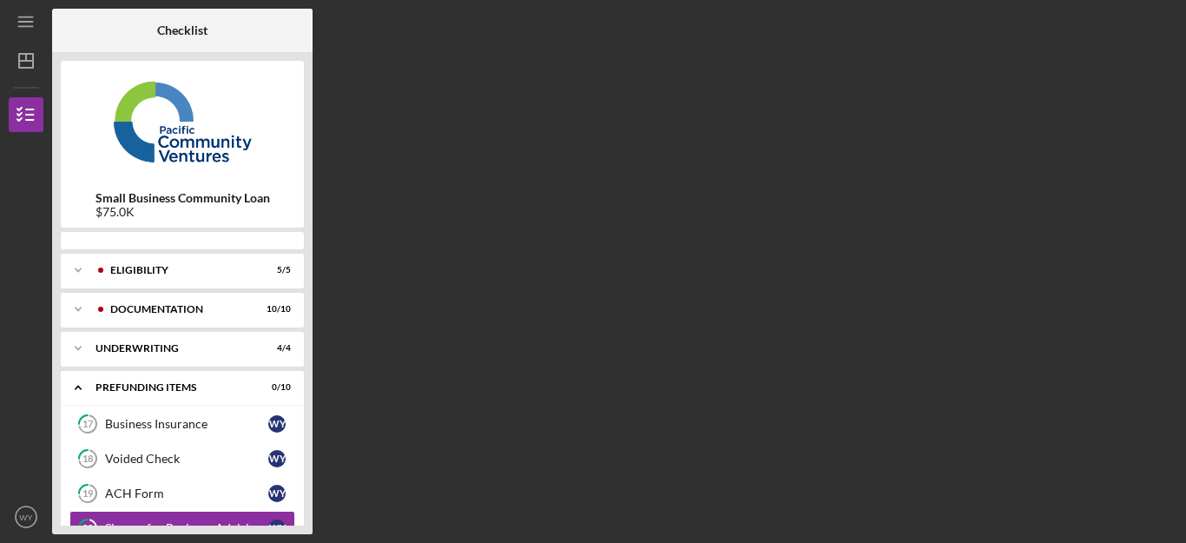
scroll to position [134, 0]
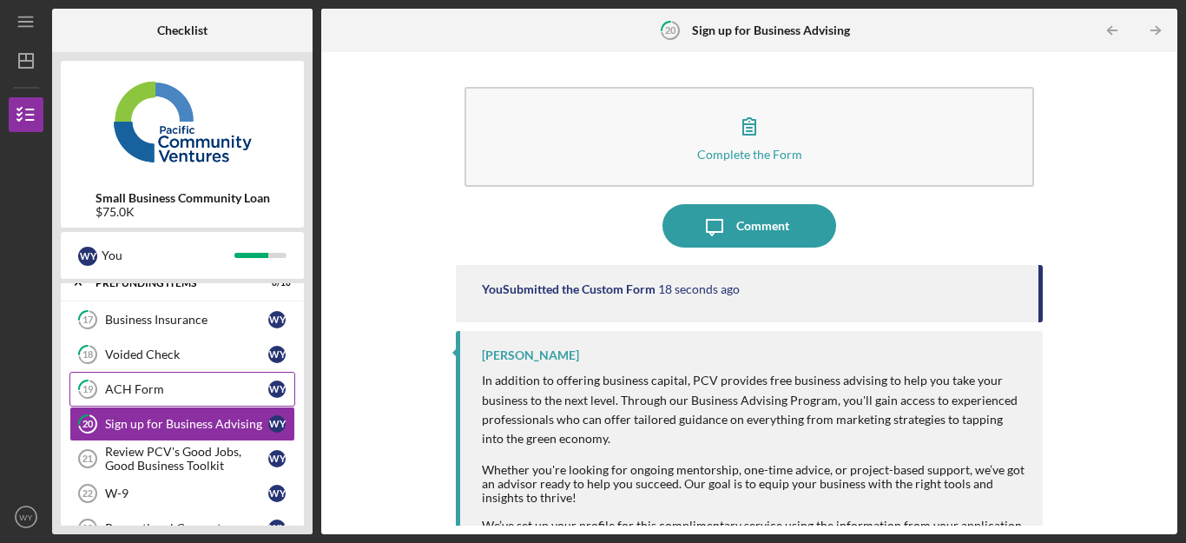
click at [174, 393] on div "ACH Form" at bounding box center [186, 389] width 163 height 14
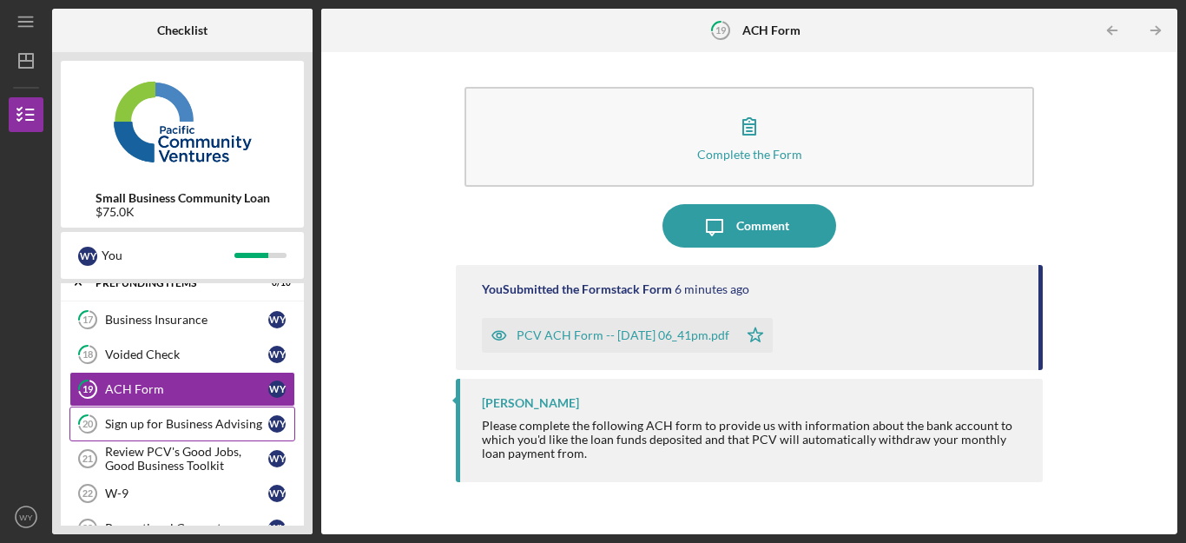
click at [169, 423] on div "Sign up for Business Advising" at bounding box center [186, 424] width 163 height 14
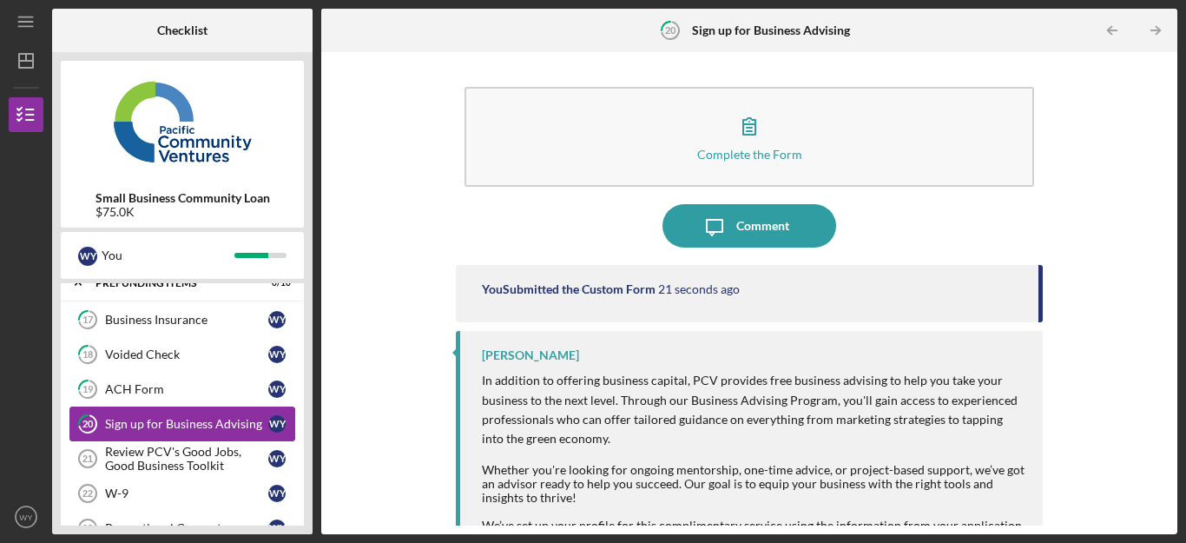
scroll to position [168, 0]
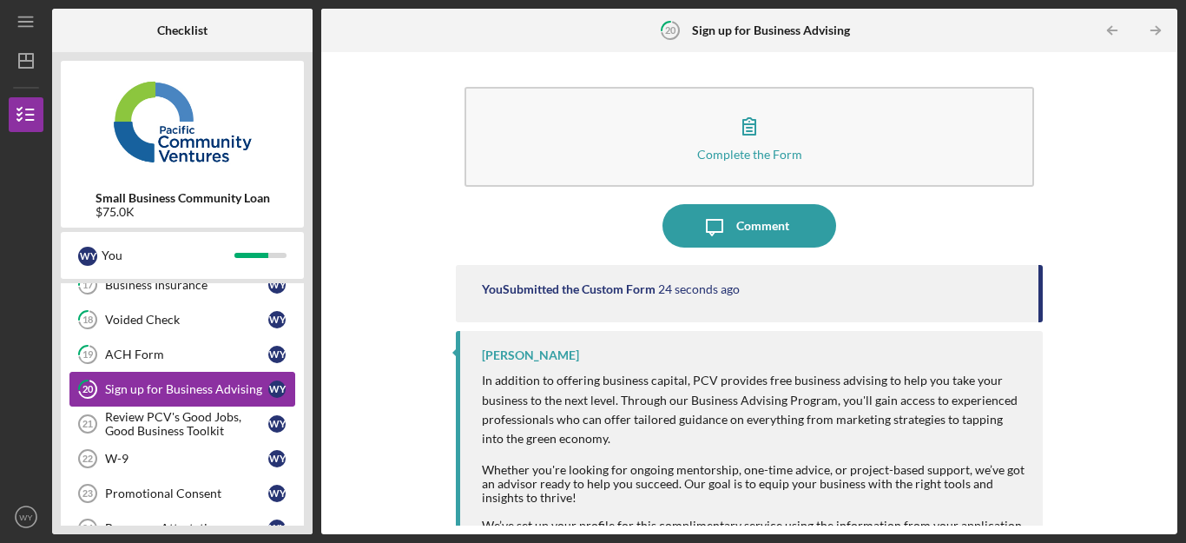
click at [169, 423] on div "Review PCV's Good Jobs, Good Business Toolkit" at bounding box center [186, 424] width 163 height 28
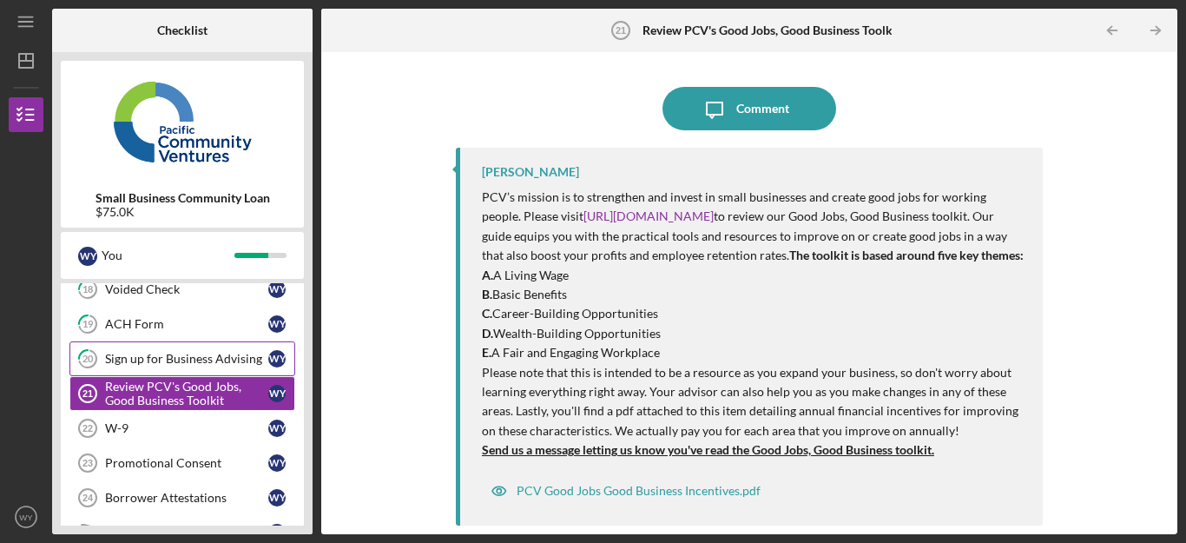
scroll to position [203, 0]
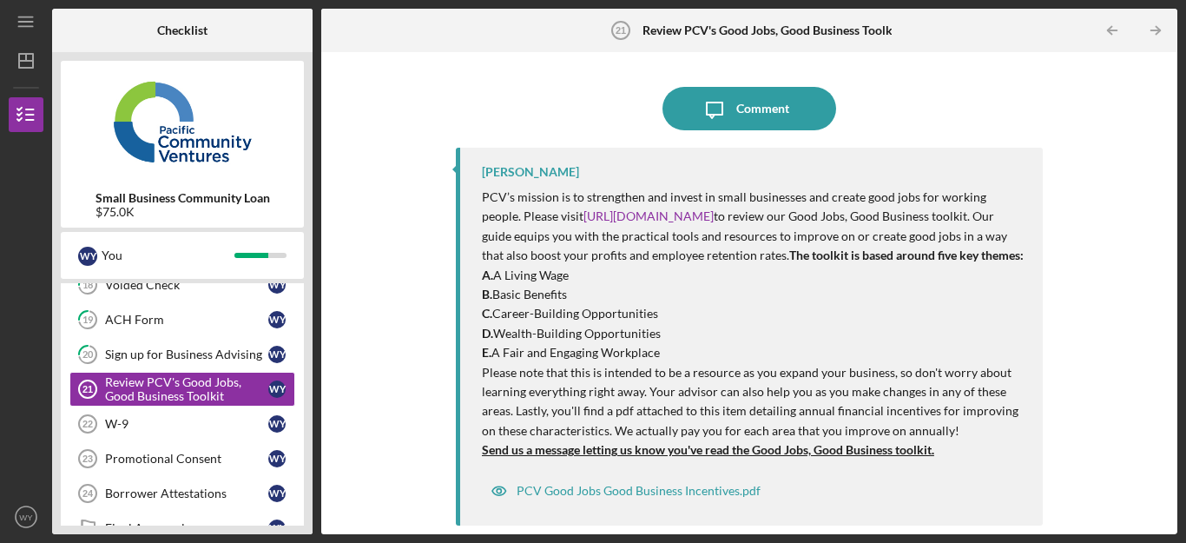
click at [359, 384] on div "Icon/Message Comment Raymond Ko PCV’s mission is to strengthen and invest in sm…" at bounding box center [749, 293] width 839 height 465
click at [648, 448] on strong "Send us a message letting us know you've read the Good Jobs, Good Business tool…" at bounding box center [708, 449] width 452 height 15
click at [648, 454] on strong "Send us a message letting us know you've read the Good Jobs, Good Business tool…" at bounding box center [708, 449] width 452 height 15
click at [610, 452] on strong "Send us a message letting us know you've read the Good Jobs, Good Business tool…" at bounding box center [708, 449] width 452 height 15
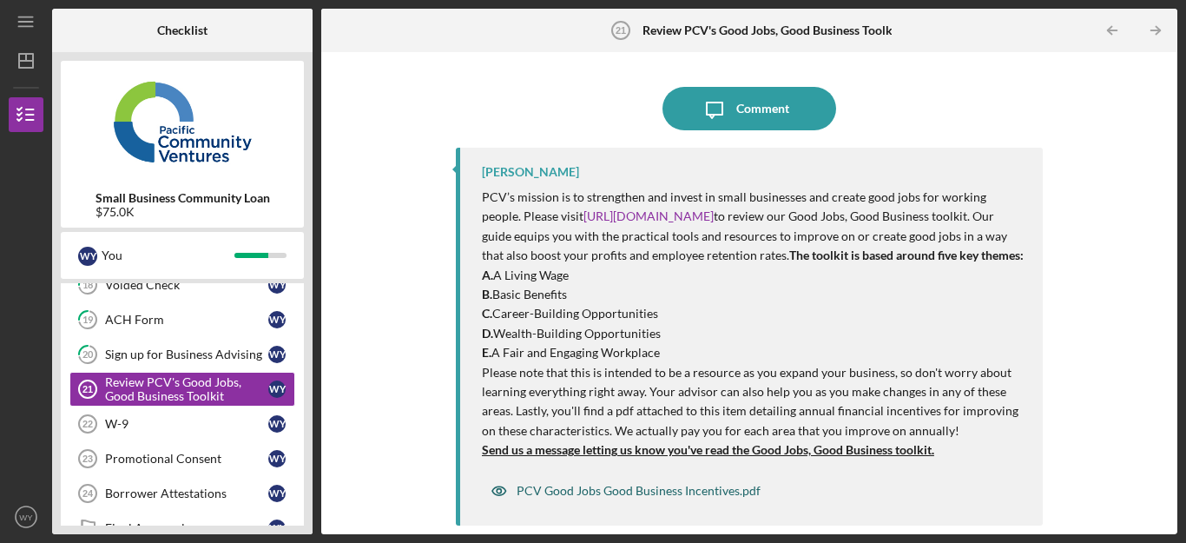
click at [617, 495] on div "PCV Good Jobs Good Business Incentives.pdf" at bounding box center [639, 491] width 244 height 14
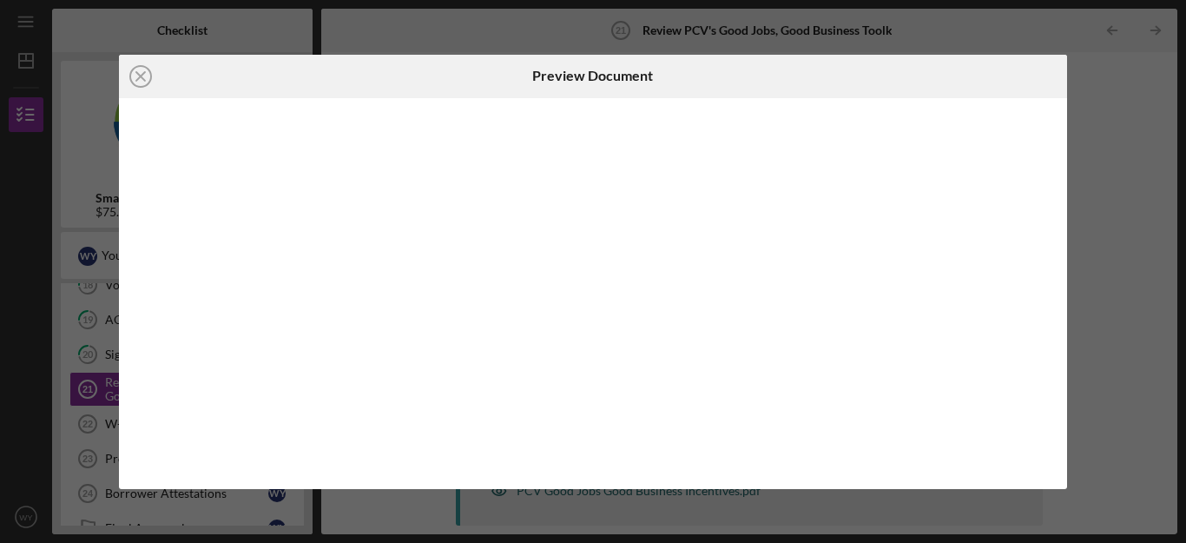
scroll to position [2, 0]
click at [140, 72] on icon "Icon/Close" at bounding box center [140, 76] width 43 height 43
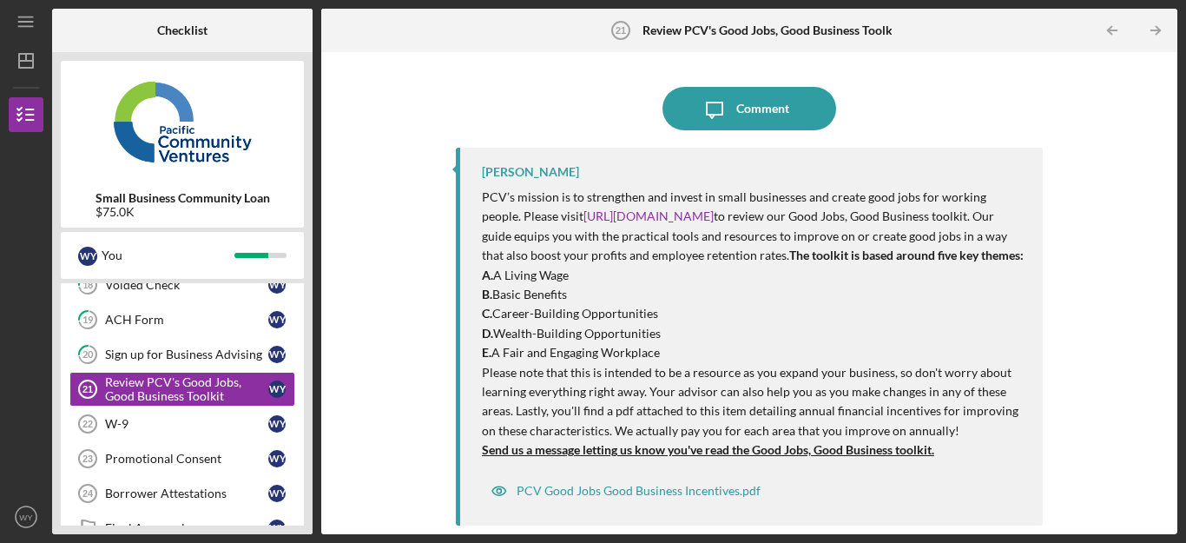
click at [651, 430] on p "Please note that this is intended to be a resource as you expand your business,…" at bounding box center [754, 402] width 544 height 78
click at [715, 408] on p "Please note that this is intended to be a resource as you expand your business,…" at bounding box center [754, 402] width 544 height 78
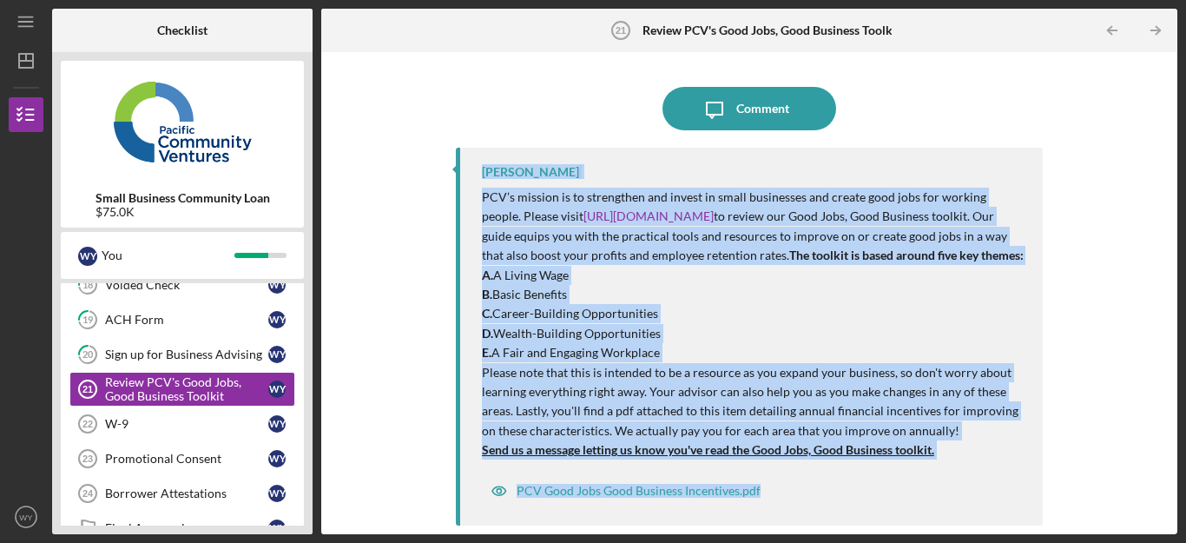
drag, startPoint x: 818, startPoint y: 495, endPoint x: 483, endPoint y: 161, distance: 473.4
click at [483, 161] on div "Raymond Ko PCV’s mission is to strengthen and invest in small businesses and cr…" at bounding box center [749, 337] width 587 height 378
copy div "Raymond Ko PCV’s mission is to strengthen and invest in small businesses and cr…"
click at [450, 304] on div "Icon/Message Comment Raymond Ko PCV’s mission is to strengthen and invest in sm…" at bounding box center [749, 293] width 839 height 465
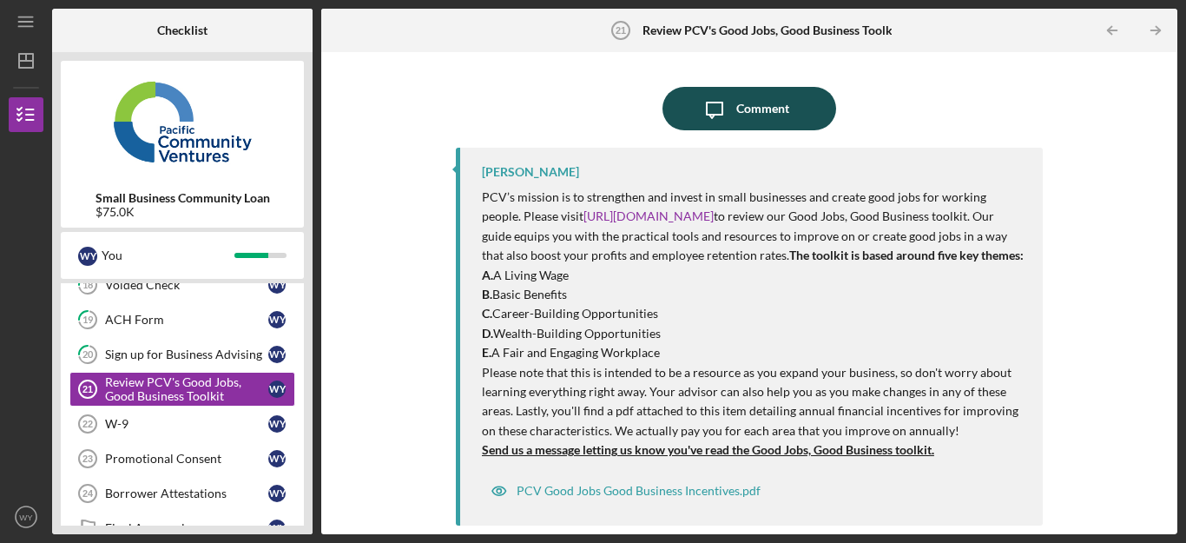
click at [721, 104] on icon "Icon/Message" at bounding box center [714, 108] width 43 height 43
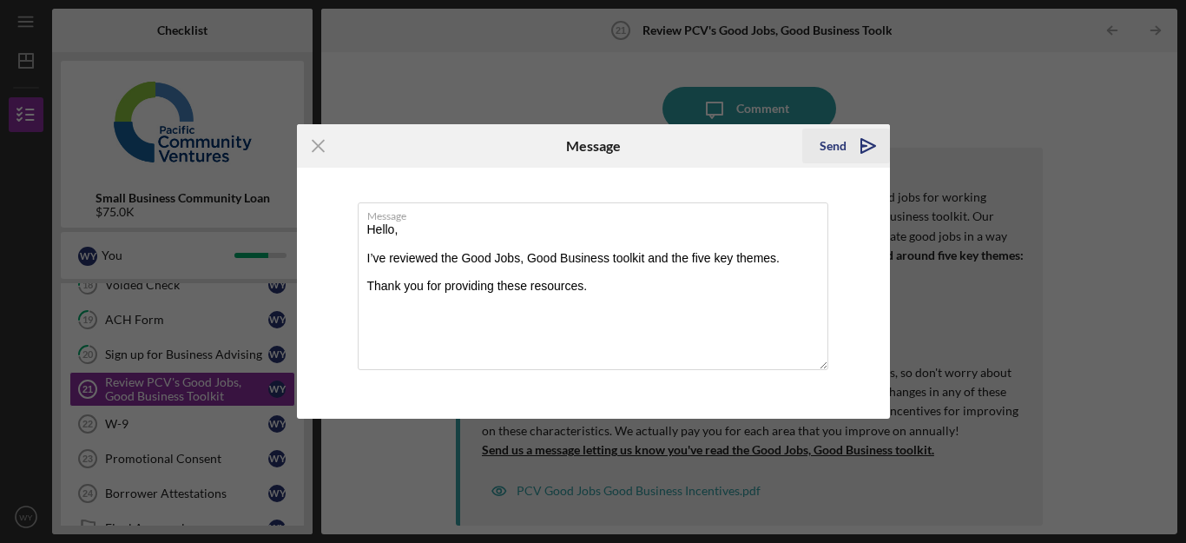
type textarea "Hello, I’ve reviewed the Good Jobs, Good Business toolkit and the five key them…"
click at [835, 142] on div "Send" at bounding box center [833, 146] width 27 height 35
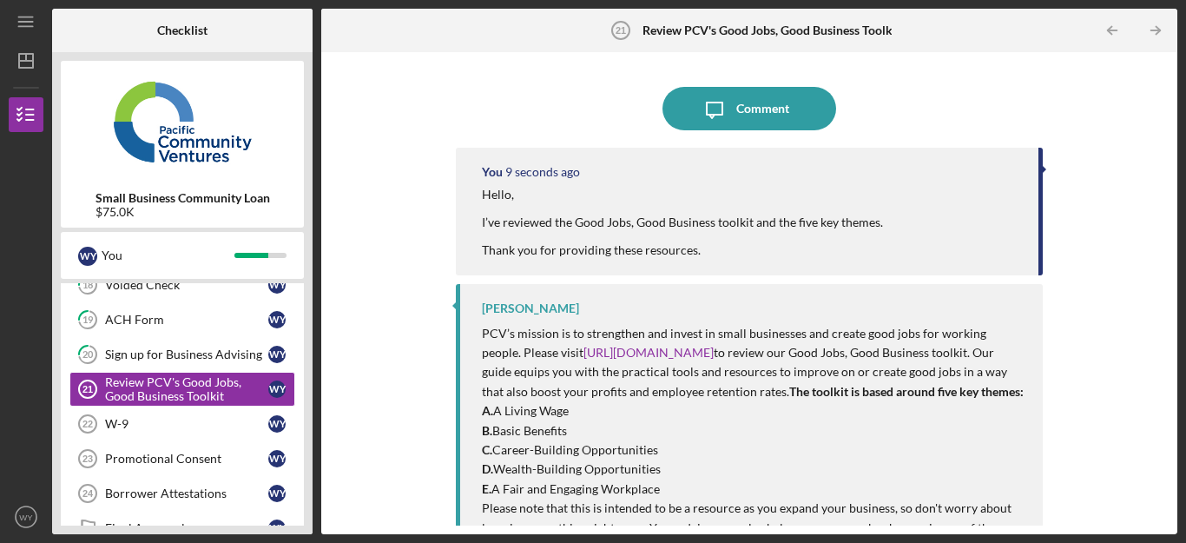
click at [356, 290] on div "Icon/Message Comment You 9 seconds ago Hello, I’ve reviewed the Good Jobs, Good…" at bounding box center [749, 293] width 839 height 465
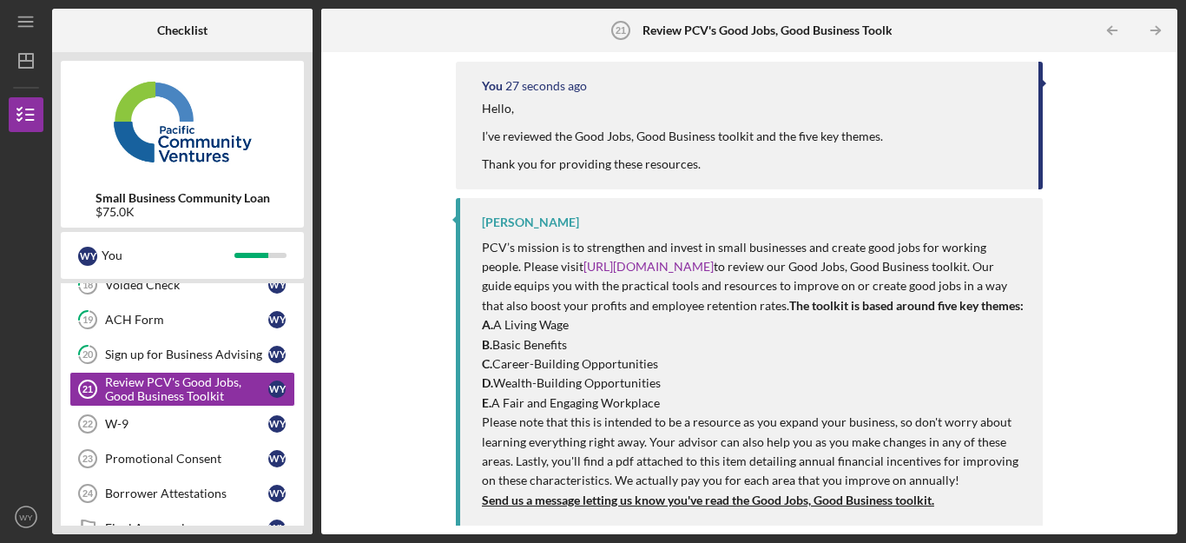
scroll to position [155, 0]
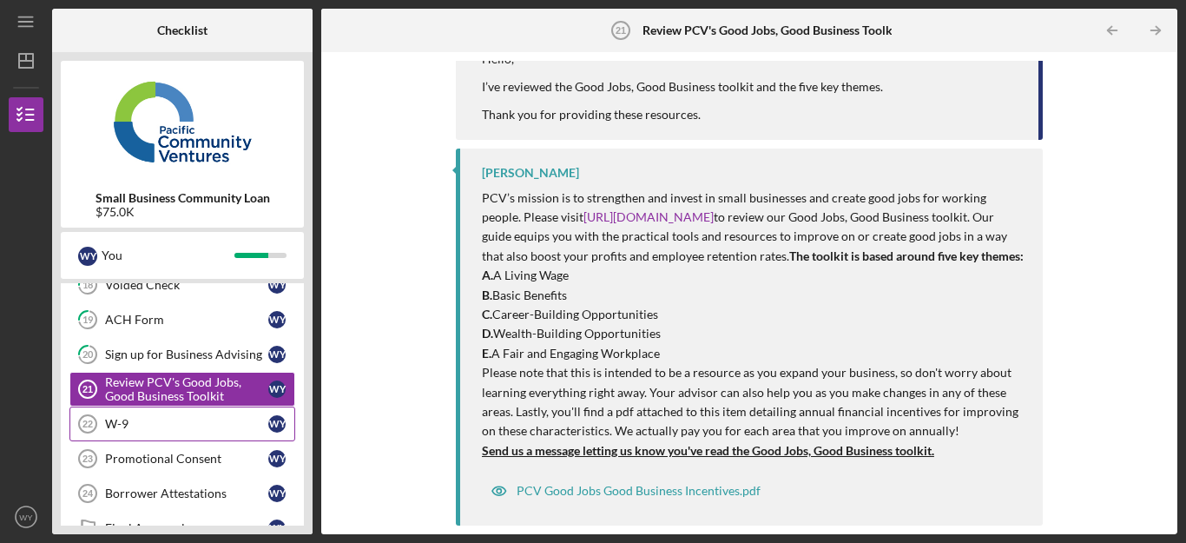
click at [132, 420] on div "W-9" at bounding box center [186, 424] width 163 height 14
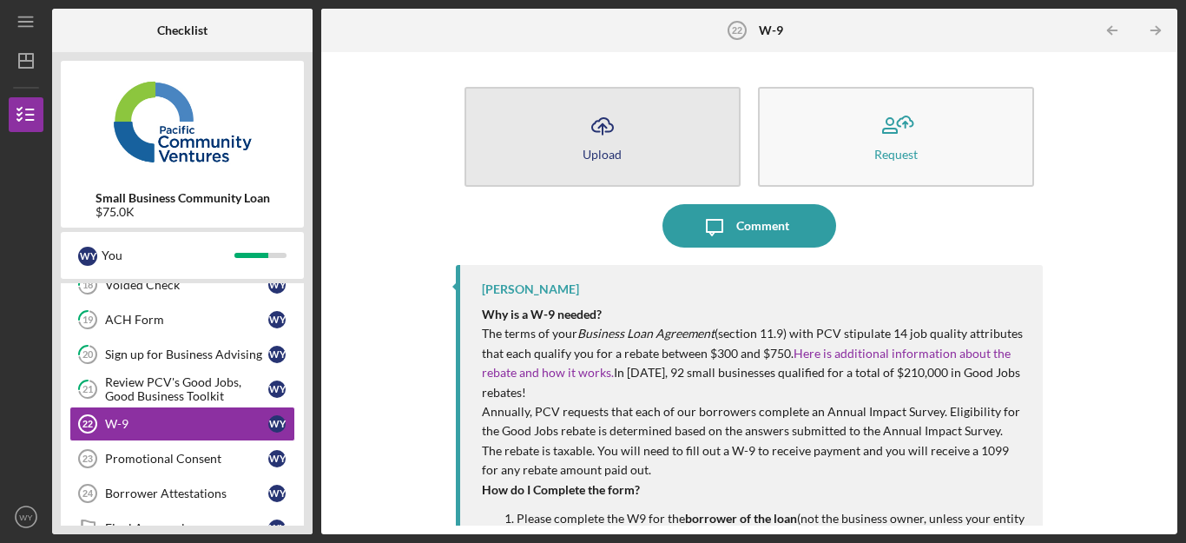
click at [620, 132] on icon "Icon/Upload" at bounding box center [602, 125] width 43 height 43
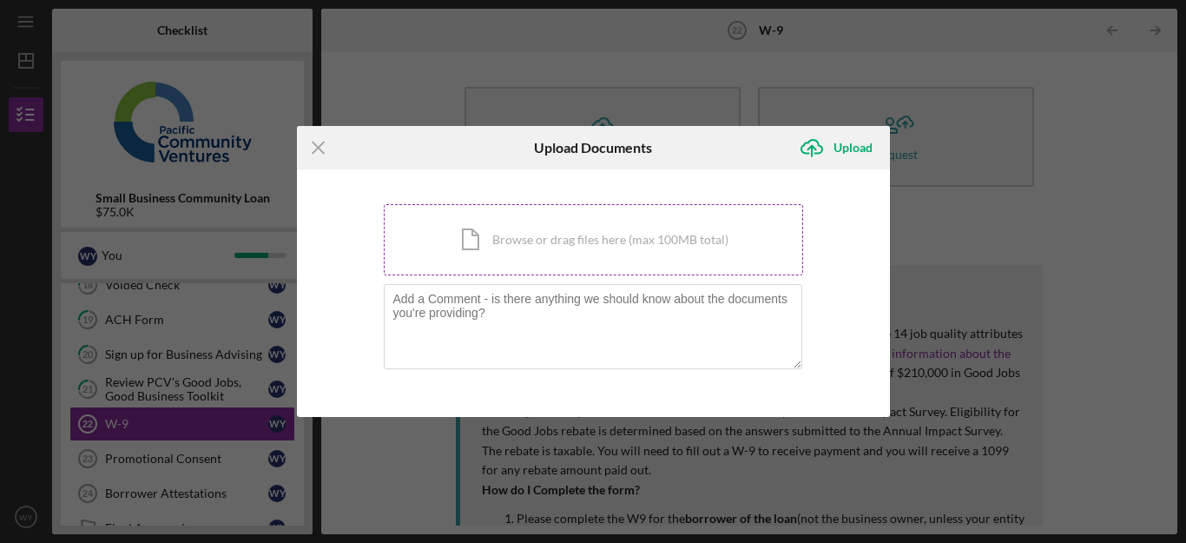
click at [538, 243] on div "Icon/Document Browse or drag files here (max 100MB total) Tap to choose files o…" at bounding box center [593, 239] width 419 height 71
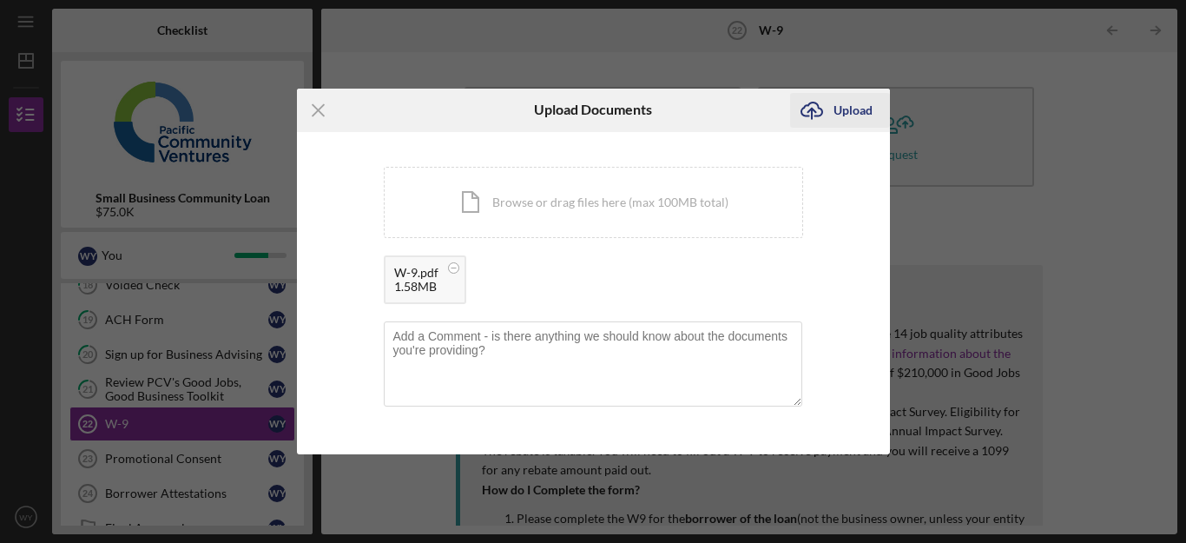
click at [862, 105] on div "Upload" at bounding box center [853, 110] width 39 height 35
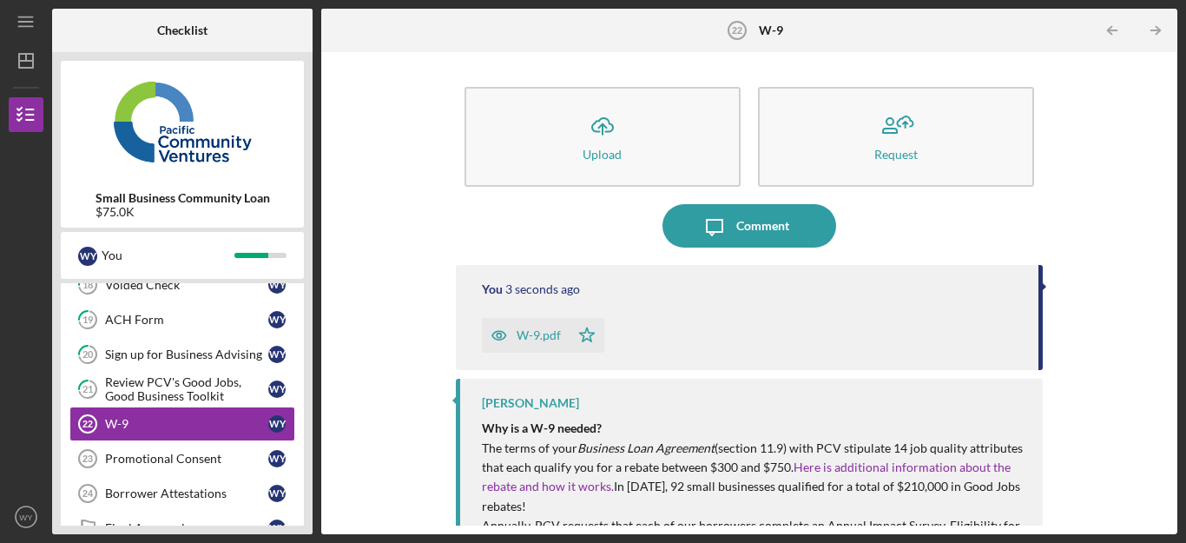
click at [155, 458] on div "Promotional Consent" at bounding box center [186, 459] width 163 height 14
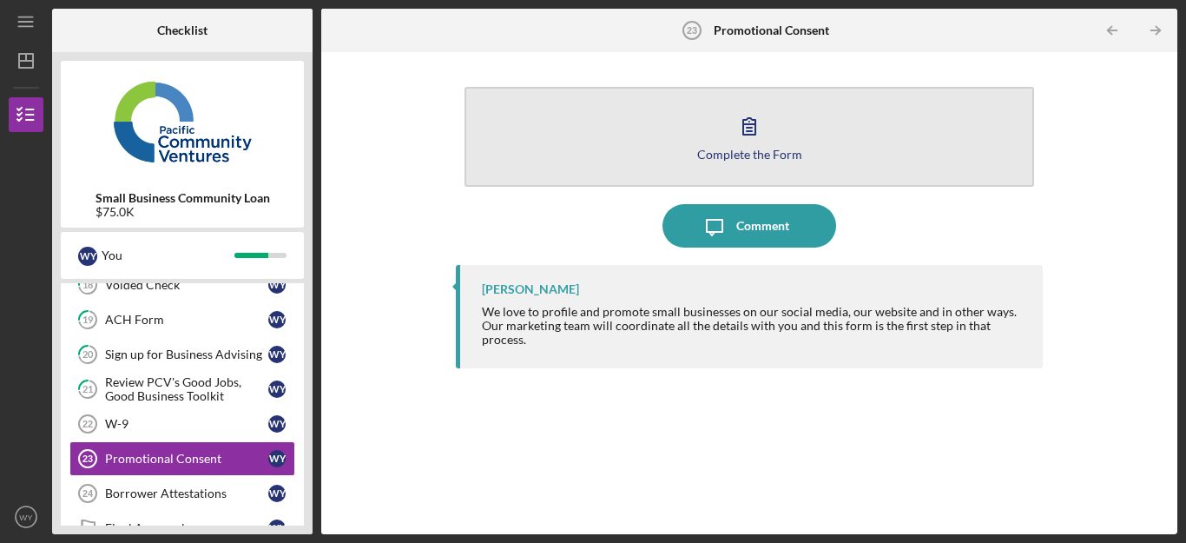
click at [741, 154] on div "Complete the Form" at bounding box center [749, 154] width 105 height 13
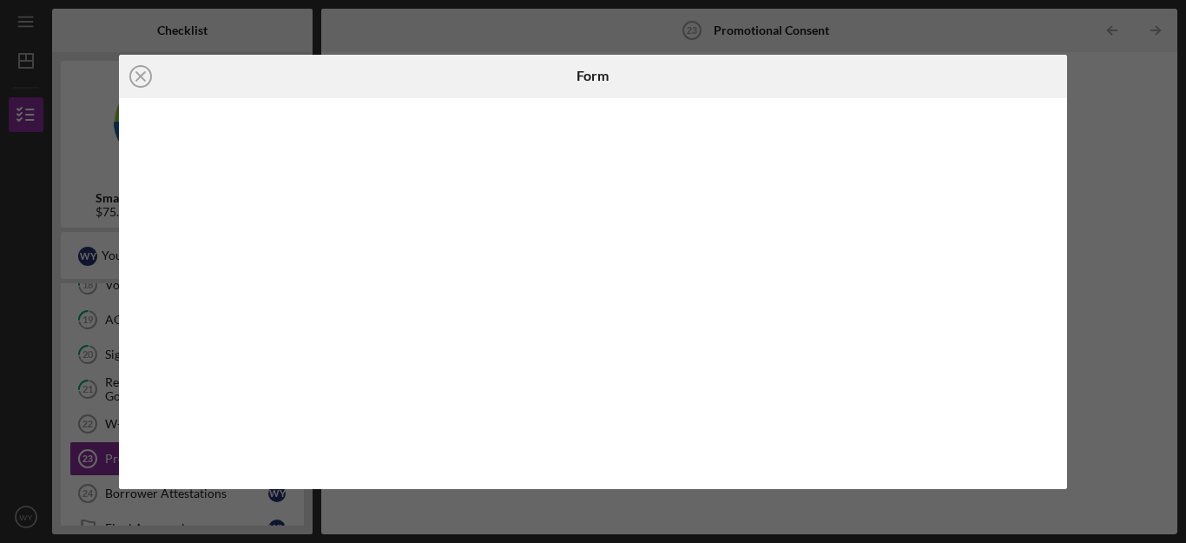
click at [1143, 296] on div "Icon/Close Form" at bounding box center [593, 271] width 1186 height 543
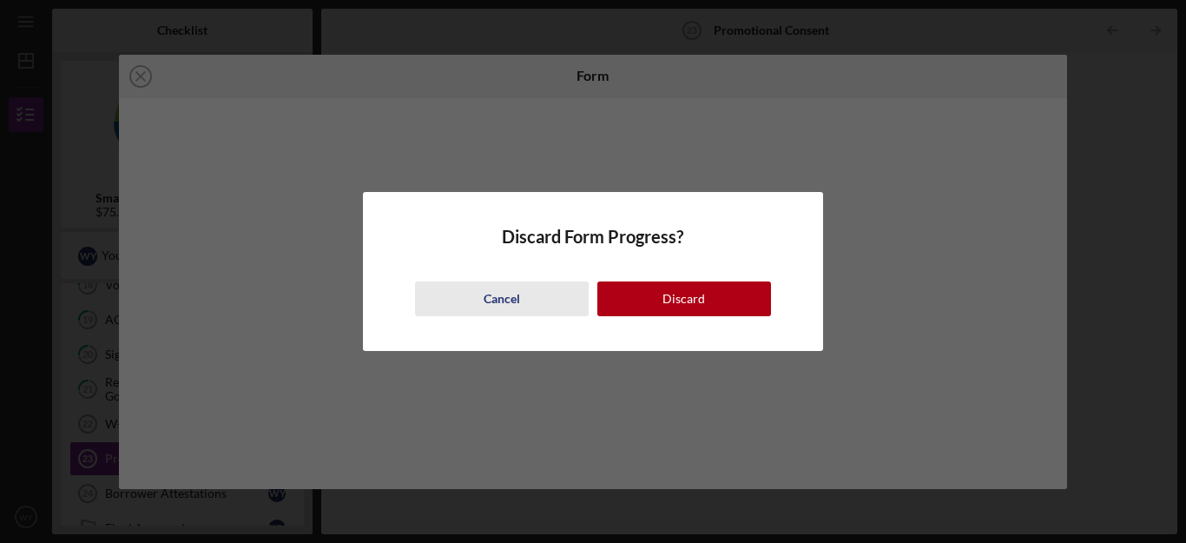
click at [497, 304] on div "Cancel" at bounding box center [502, 298] width 36 height 35
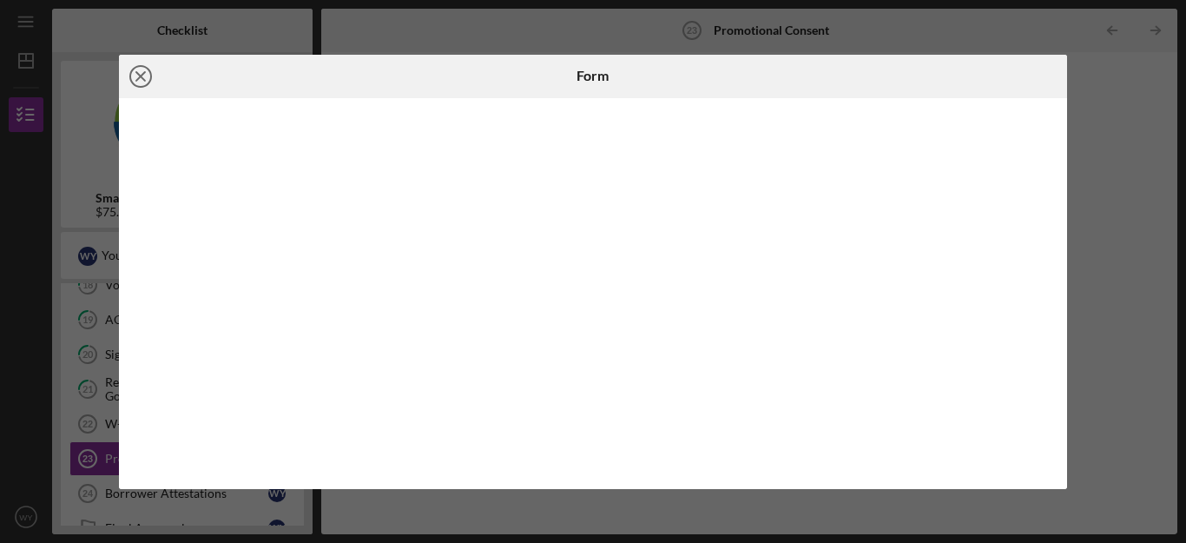
click at [140, 76] on line at bounding box center [140, 76] width 9 height 9
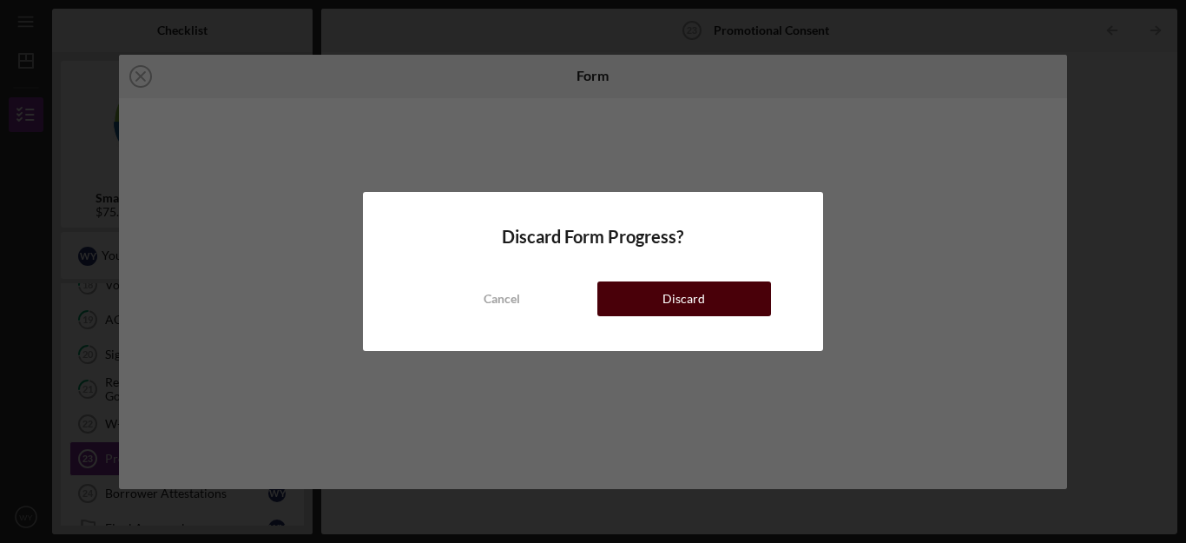
click at [699, 293] on div "Discard" at bounding box center [684, 298] width 43 height 35
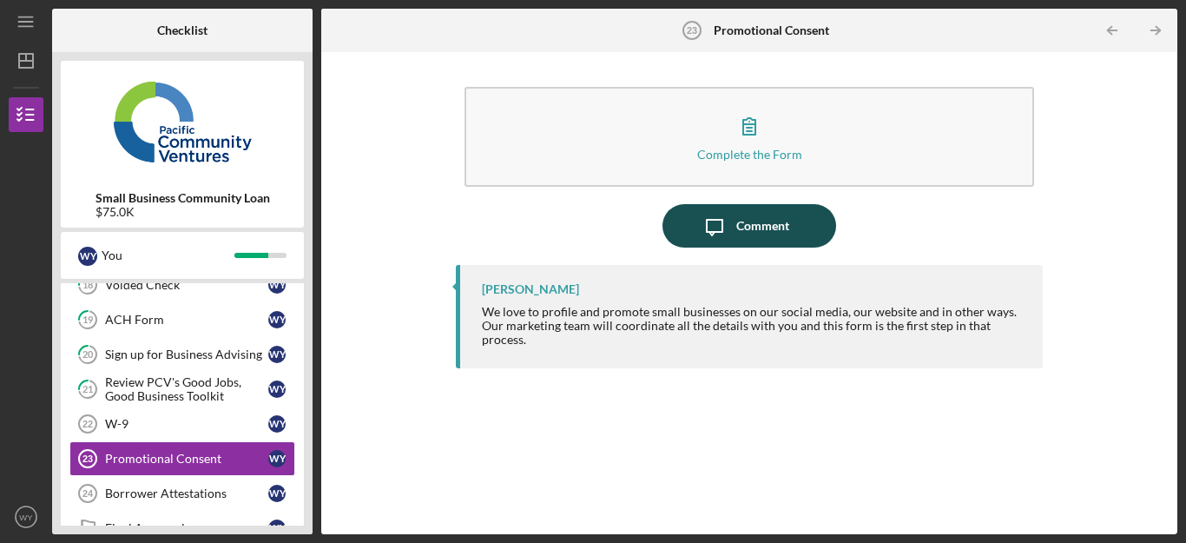
click at [743, 226] on div "Comment" at bounding box center [762, 225] width 53 height 43
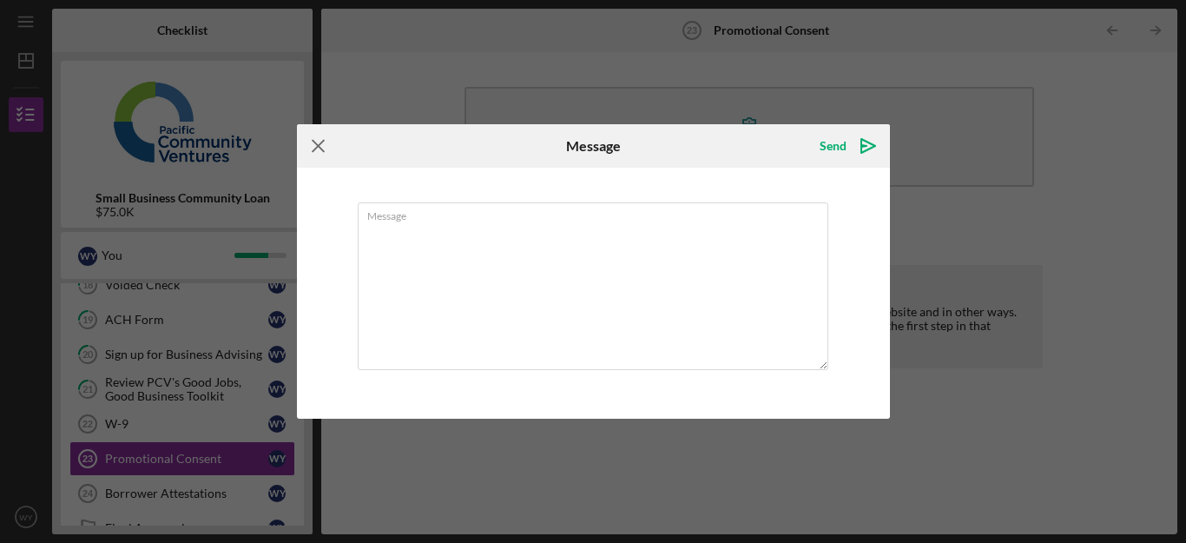
click at [320, 148] on icon "Icon/Menu Close" at bounding box center [318, 145] width 43 height 43
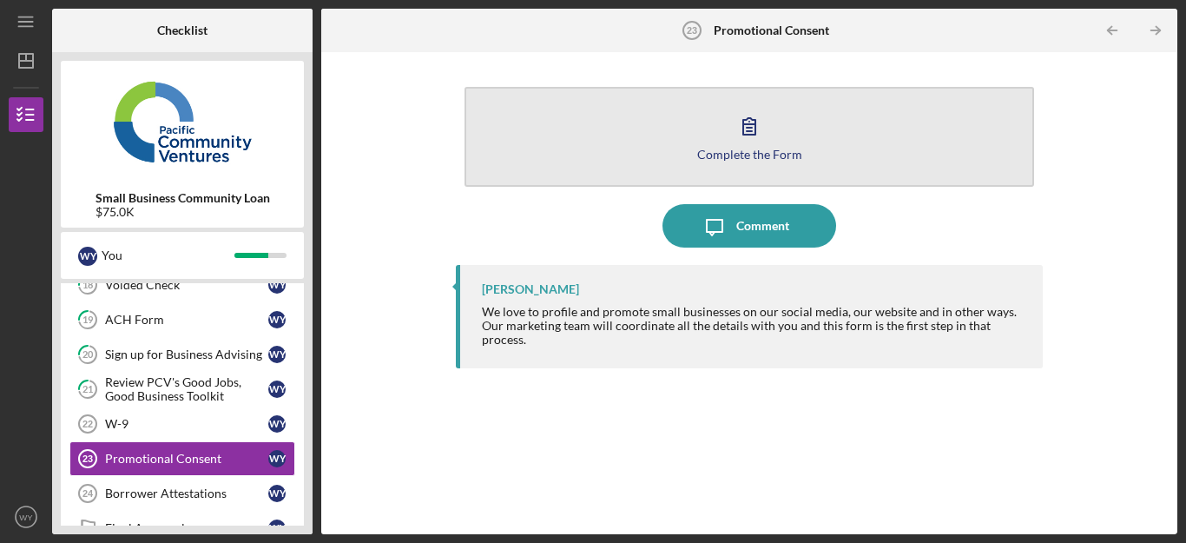
click at [712, 136] on button "Complete the Form Form" at bounding box center [750, 137] width 570 height 100
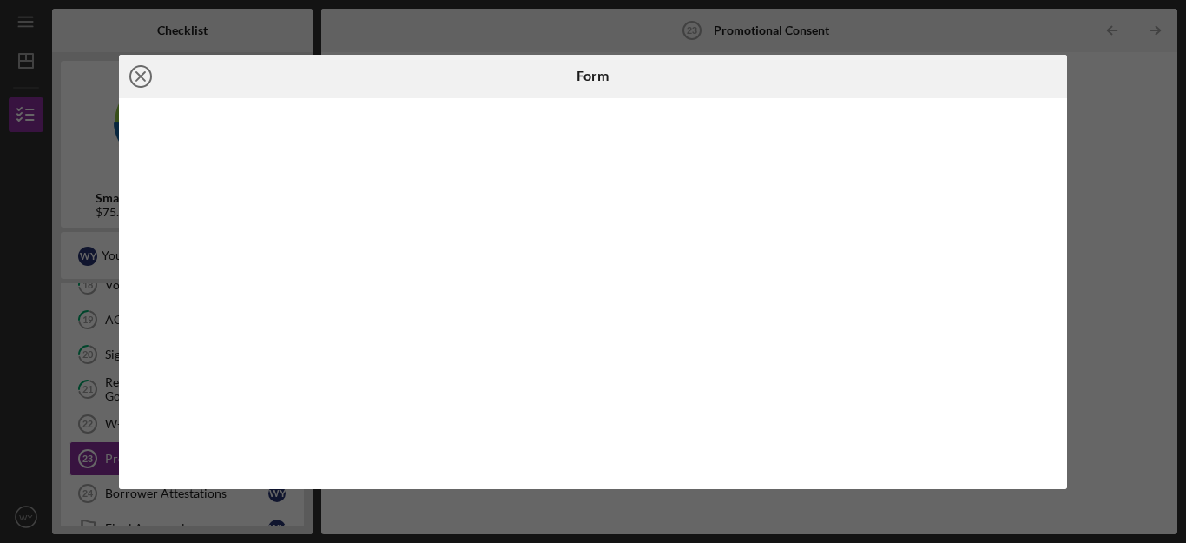
click at [135, 74] on icon "Icon/Close" at bounding box center [140, 76] width 43 height 43
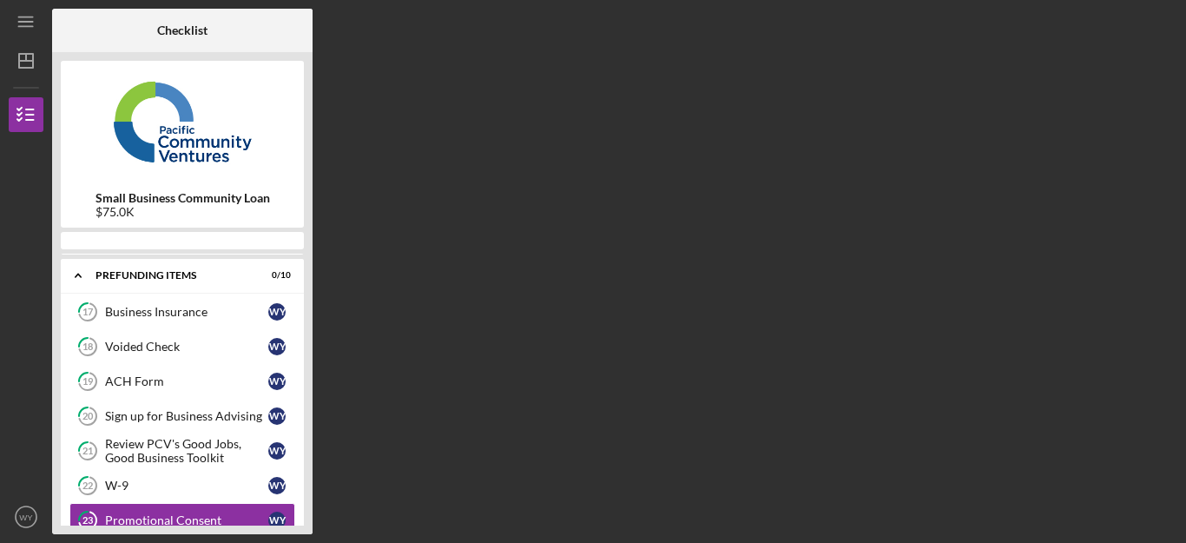
scroll to position [183, 0]
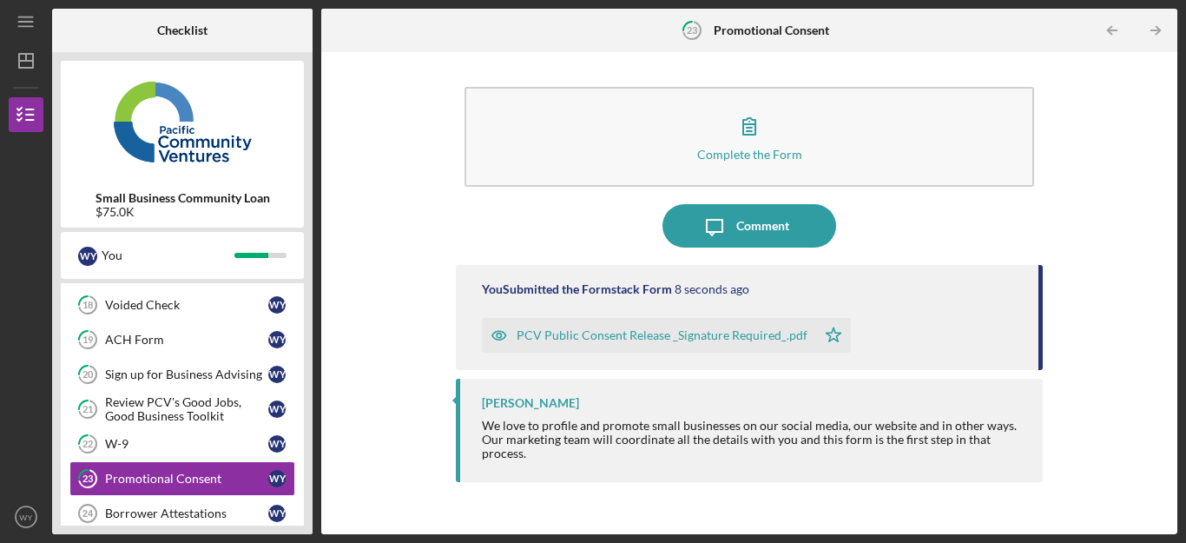
click at [573, 341] on div "PCV Public Consent Release _Signature Required_.pdf" at bounding box center [662, 335] width 291 height 14
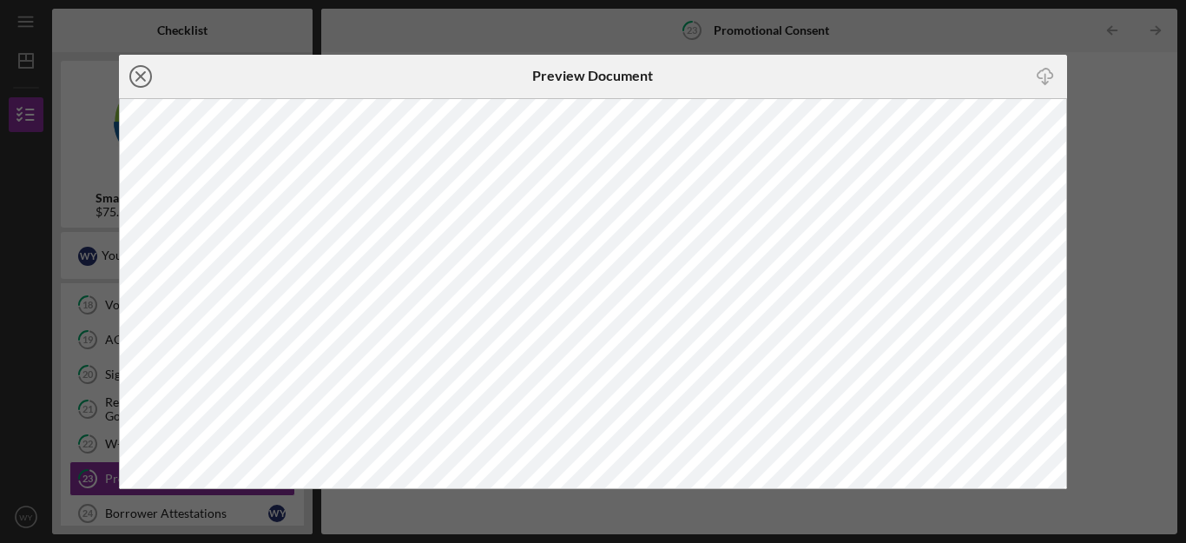
click at [140, 81] on icon "Icon/Close" at bounding box center [140, 76] width 43 height 43
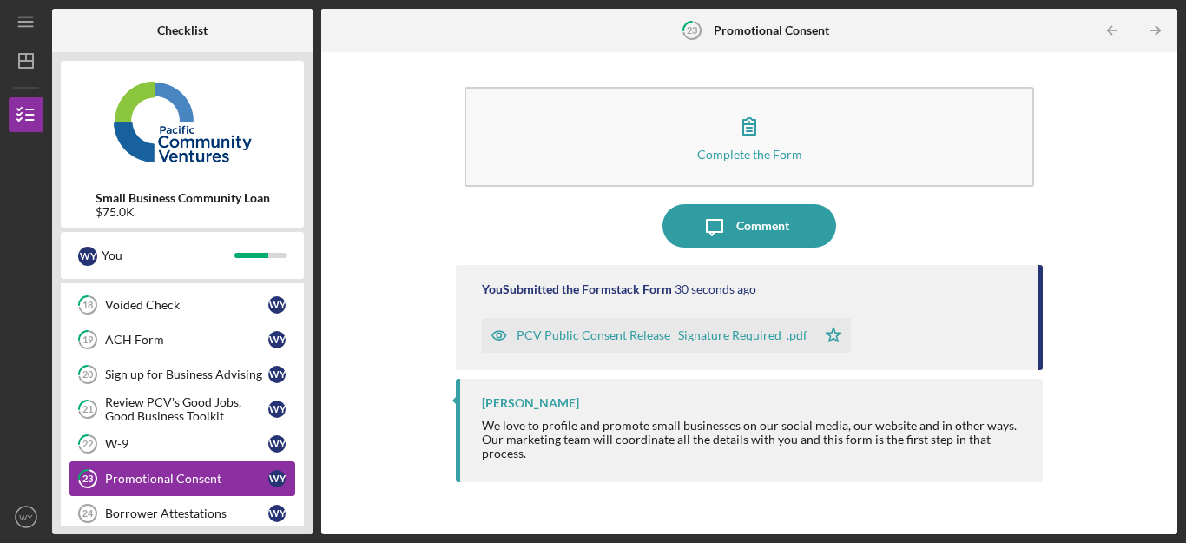
click at [154, 472] on div "Promotional Consent" at bounding box center [186, 479] width 163 height 14
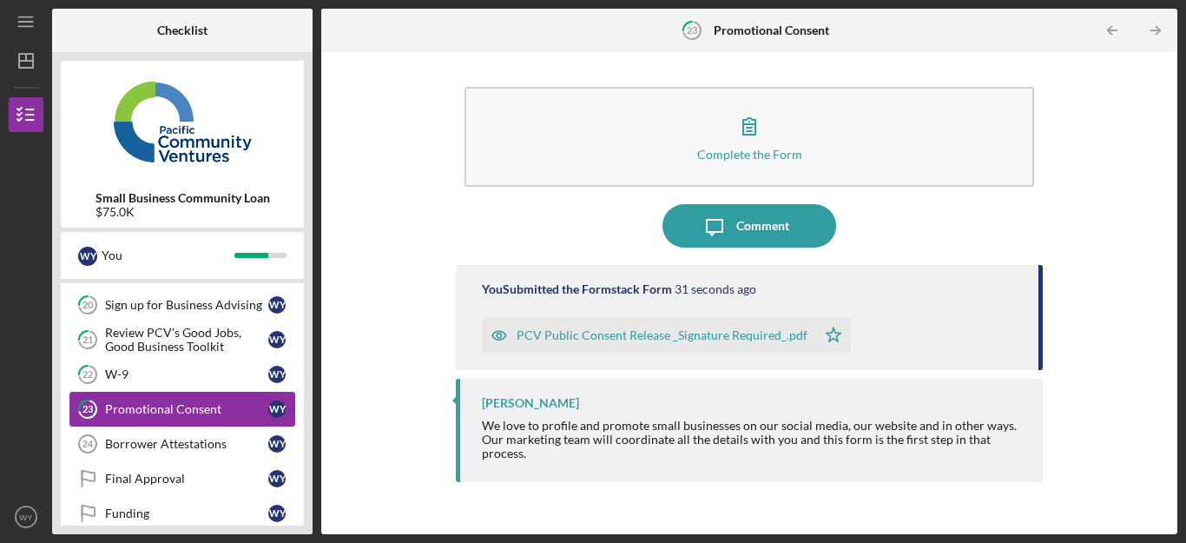
scroll to position [275, 0]
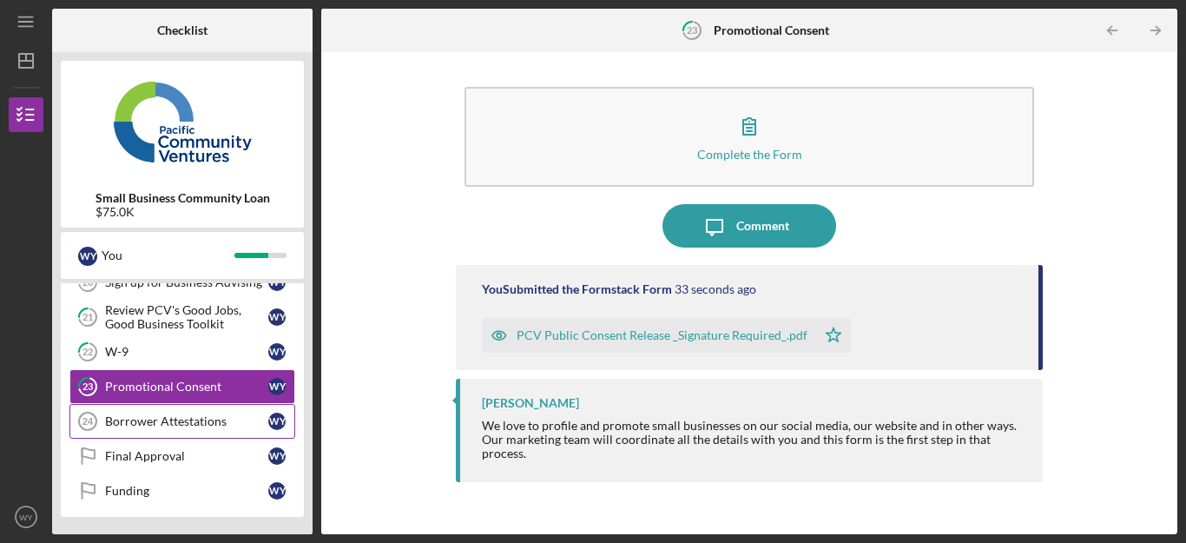
click at [180, 419] on div "Borrower Attestations" at bounding box center [186, 421] width 163 height 14
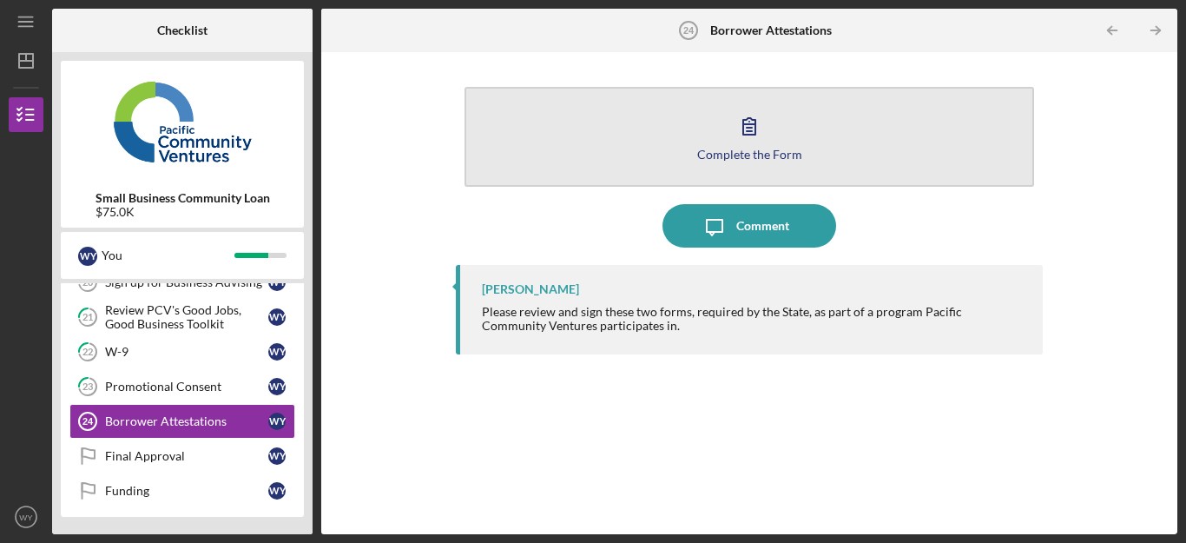
click at [732, 139] on icon "button" at bounding box center [749, 125] width 43 height 43
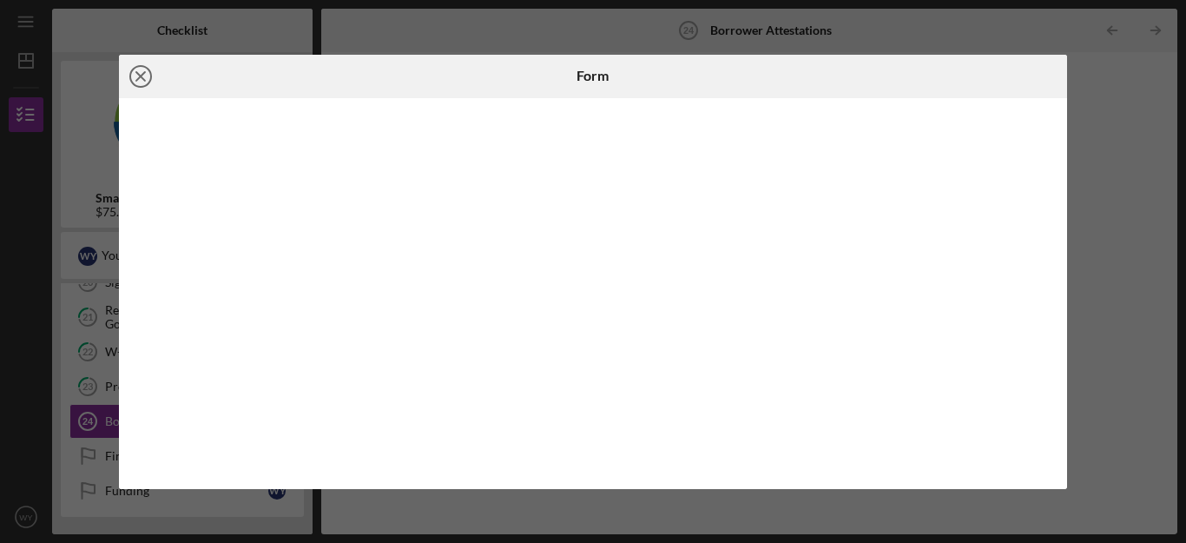
click at [136, 69] on icon "Icon/Close" at bounding box center [140, 76] width 43 height 43
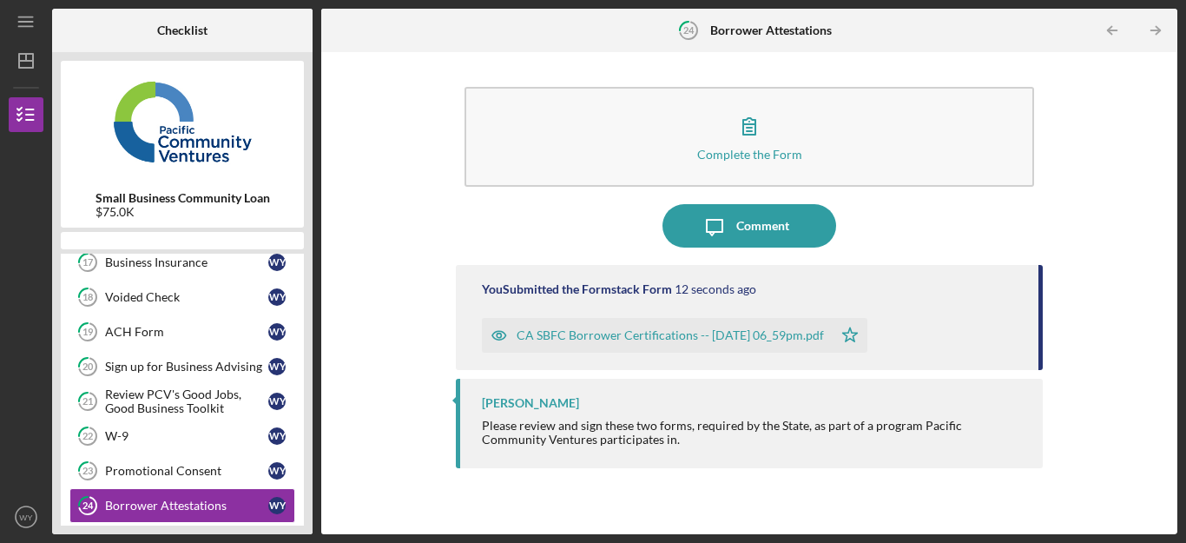
scroll to position [231, 0]
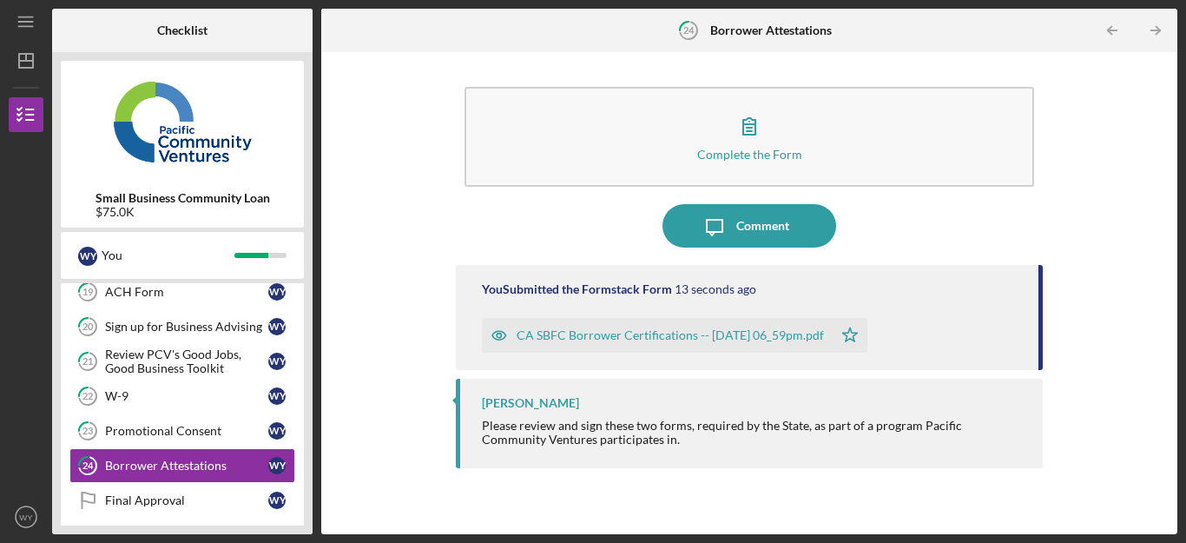
click at [375, 312] on div "Complete the Form Form Icon/Message Comment You Submitted the Formstack Form 13…" at bounding box center [749, 293] width 839 height 465
click at [159, 456] on link "24 Borrower Attestations W Y" at bounding box center [182, 465] width 226 height 35
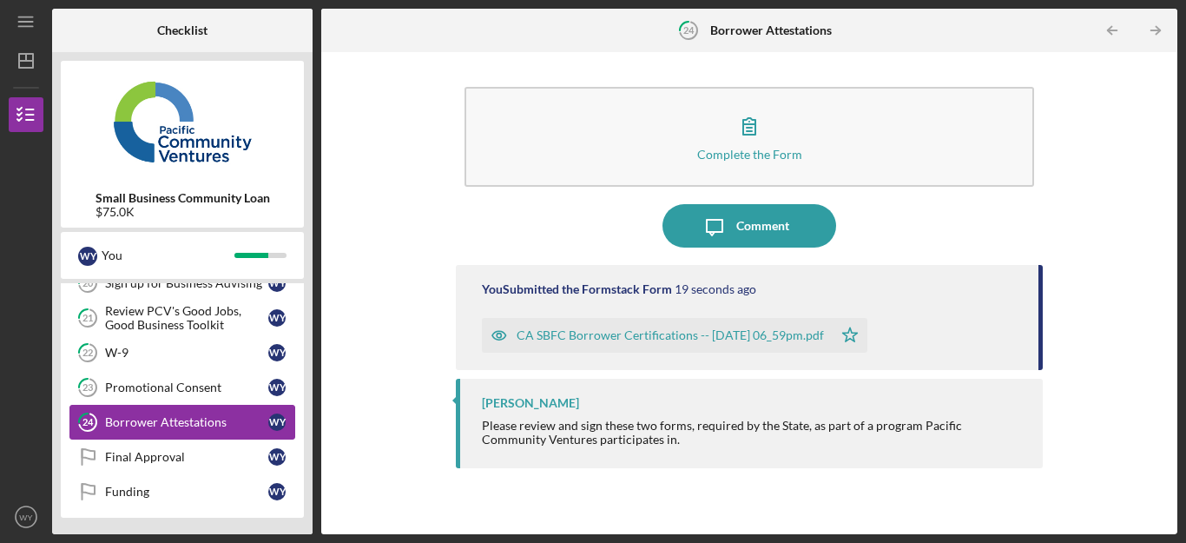
scroll to position [275, 0]
click at [159, 456] on div "Final Approval" at bounding box center [186, 456] width 163 height 14
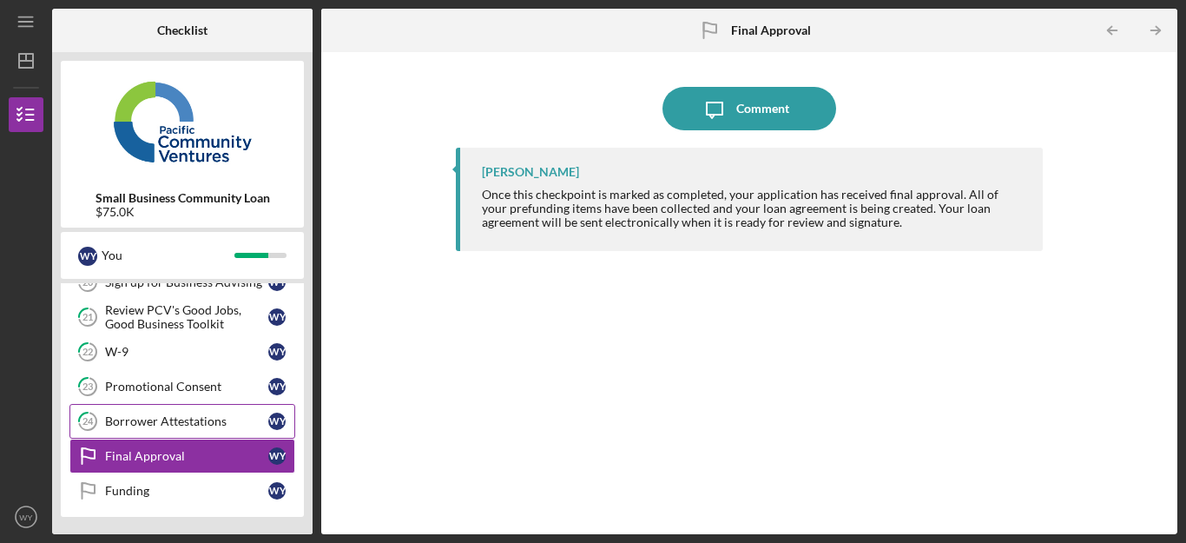
click at [159, 456] on div "Final Approval" at bounding box center [186, 456] width 163 height 14
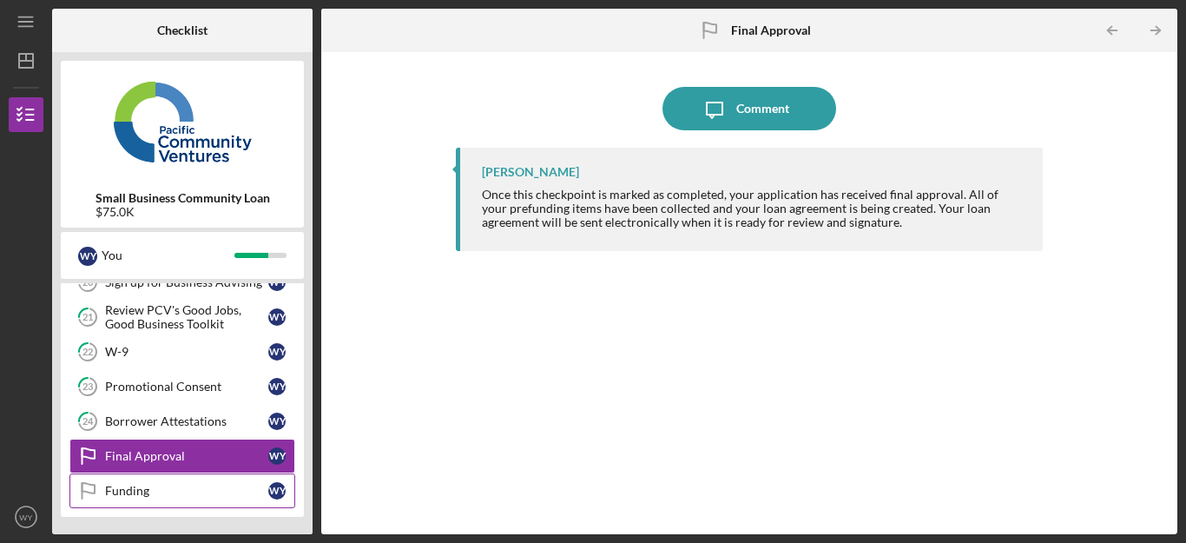
click at [140, 490] on div "Funding" at bounding box center [186, 491] width 163 height 14
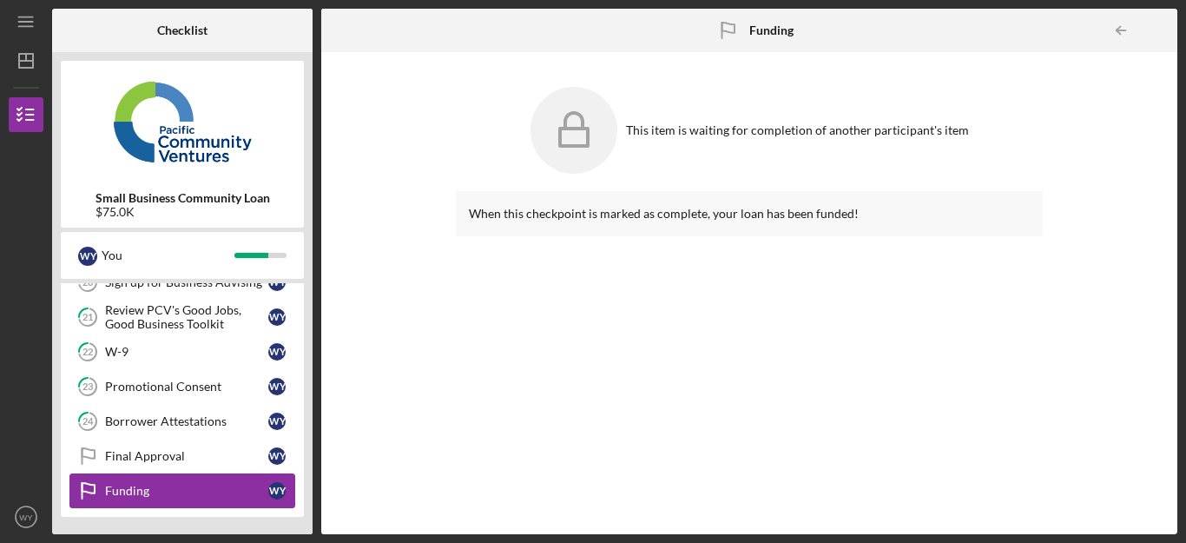
click at [141, 489] on div "Funding" at bounding box center [186, 491] width 163 height 14
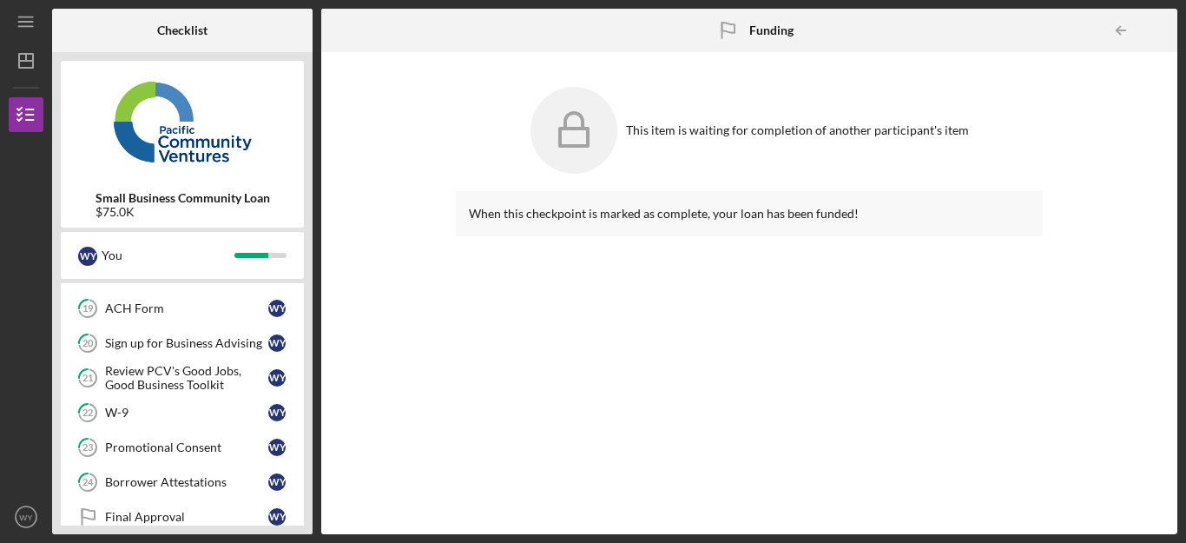
scroll to position [275, 0]
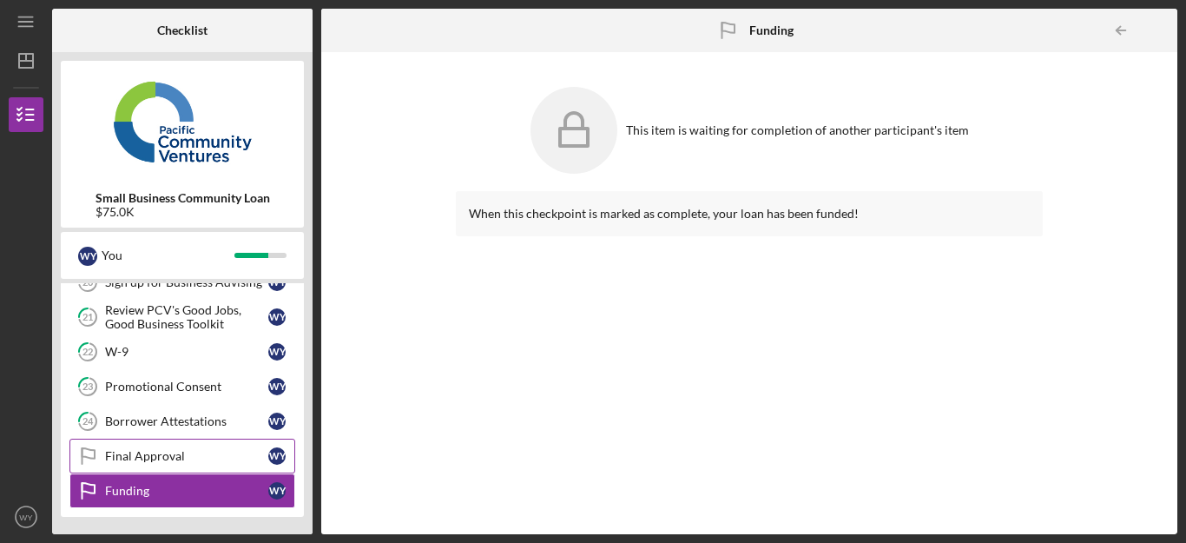
click at [142, 459] on div "Final Approval" at bounding box center [186, 456] width 163 height 14
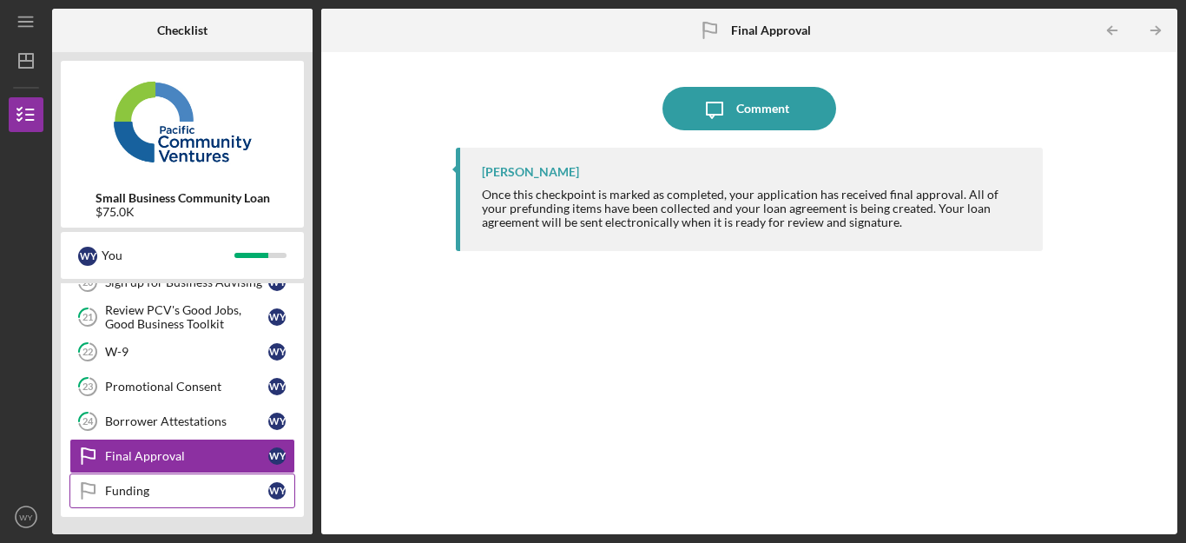
click at [148, 484] on div "Funding" at bounding box center [186, 491] width 163 height 14
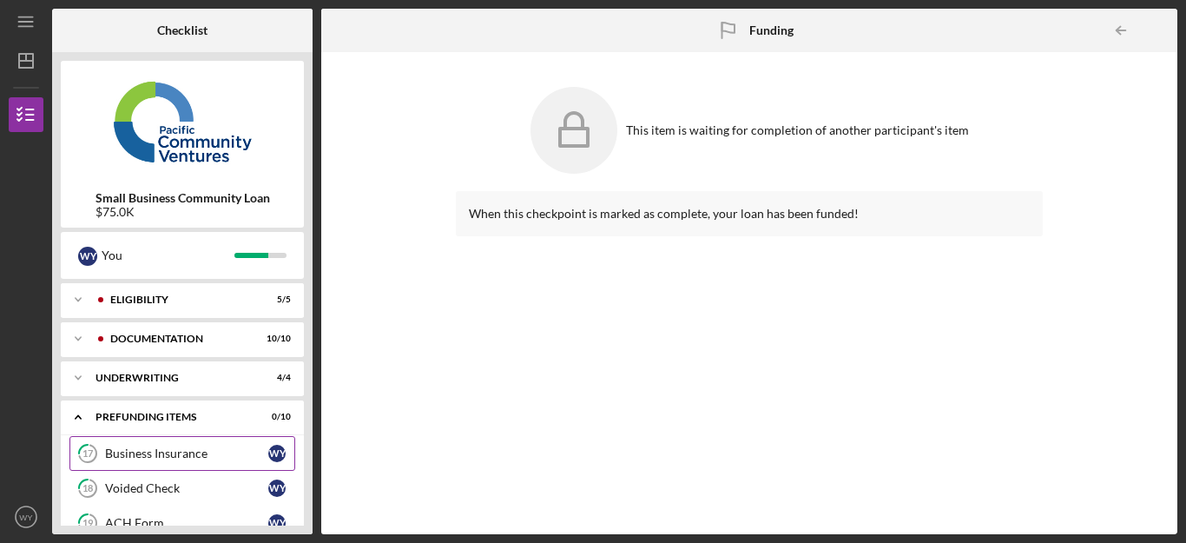
click at [144, 441] on link "17 Business Insurance W Y" at bounding box center [182, 453] width 226 height 35
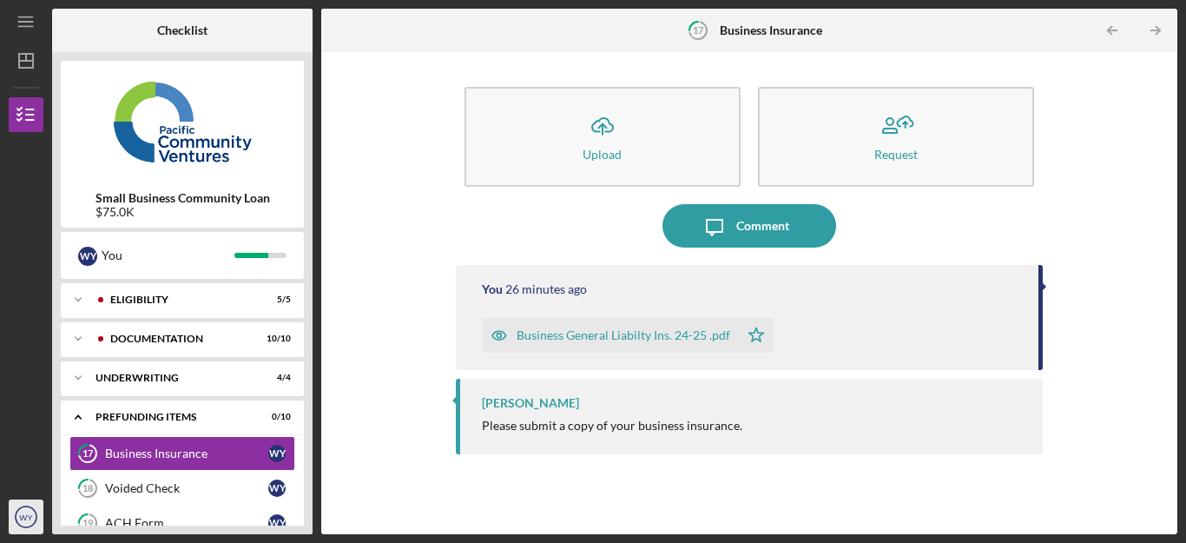
click at [25, 521] on text "WY" at bounding box center [26, 517] width 14 height 10
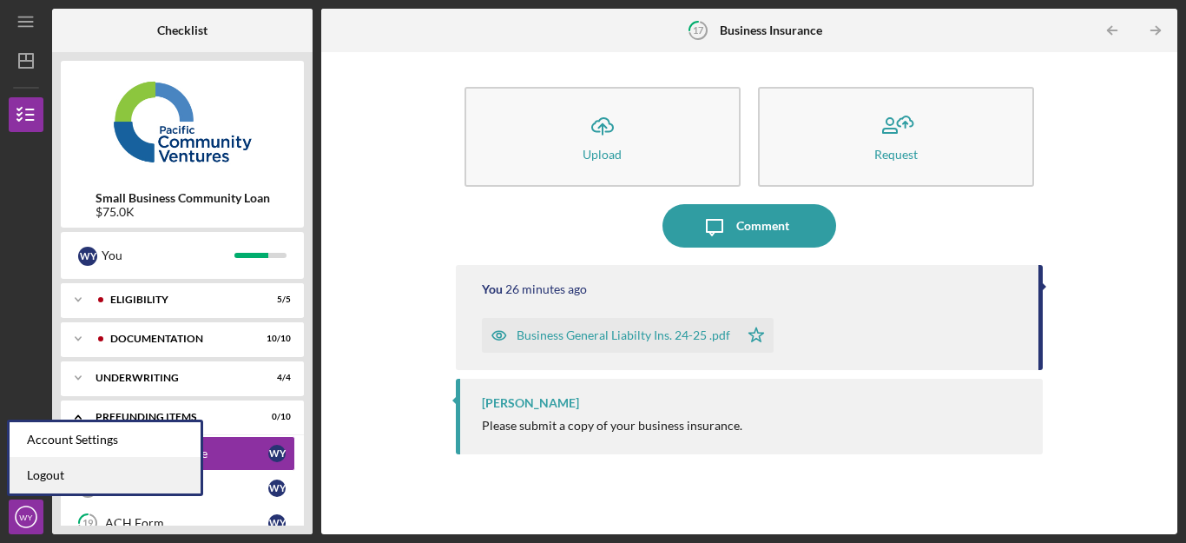
click at [75, 473] on link "Logout" at bounding box center [105, 476] width 191 height 36
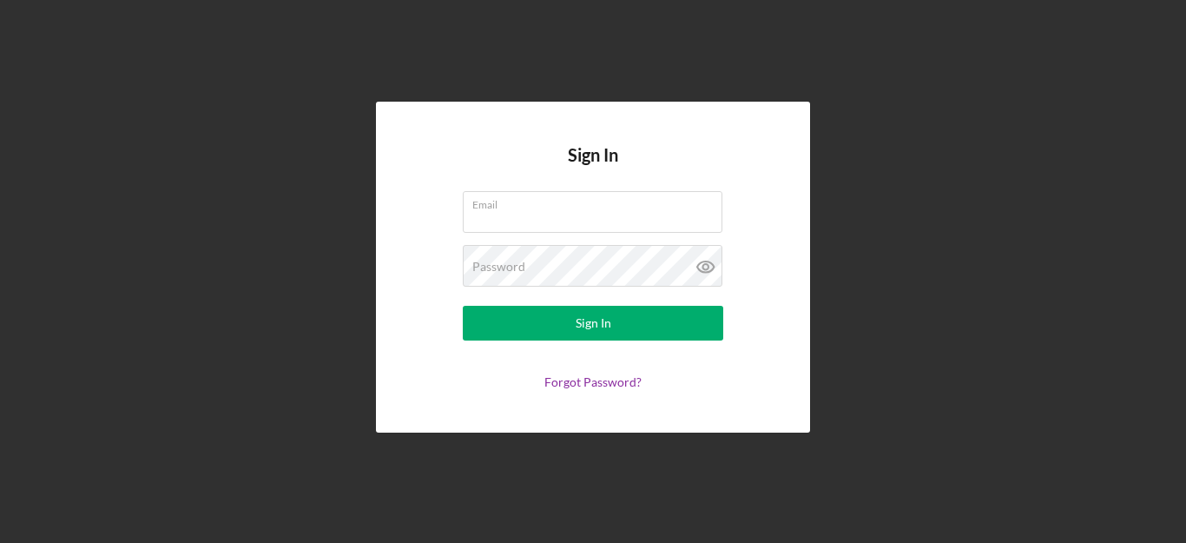
type input "[PERSON_NAME][EMAIL_ADDRESS][DOMAIN_NAME]"
